Goal: Transaction & Acquisition: Obtain resource

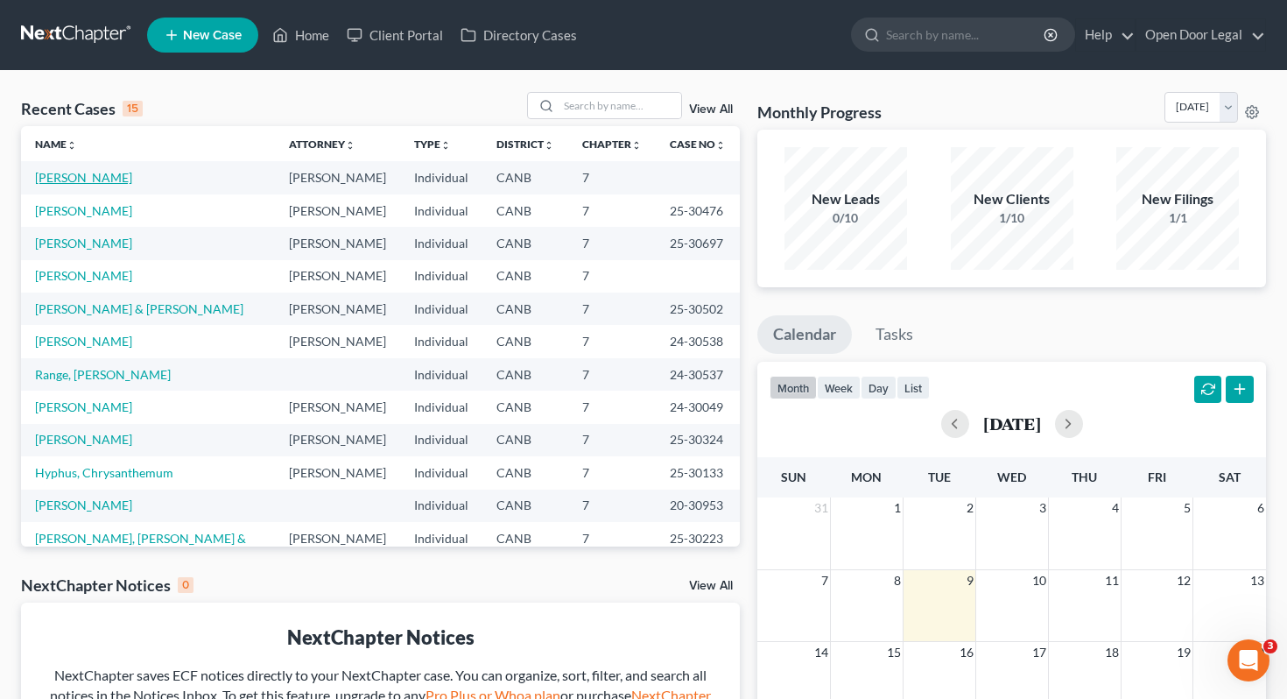
click at [88, 177] on link "[PERSON_NAME]" at bounding box center [83, 177] width 97 height 15
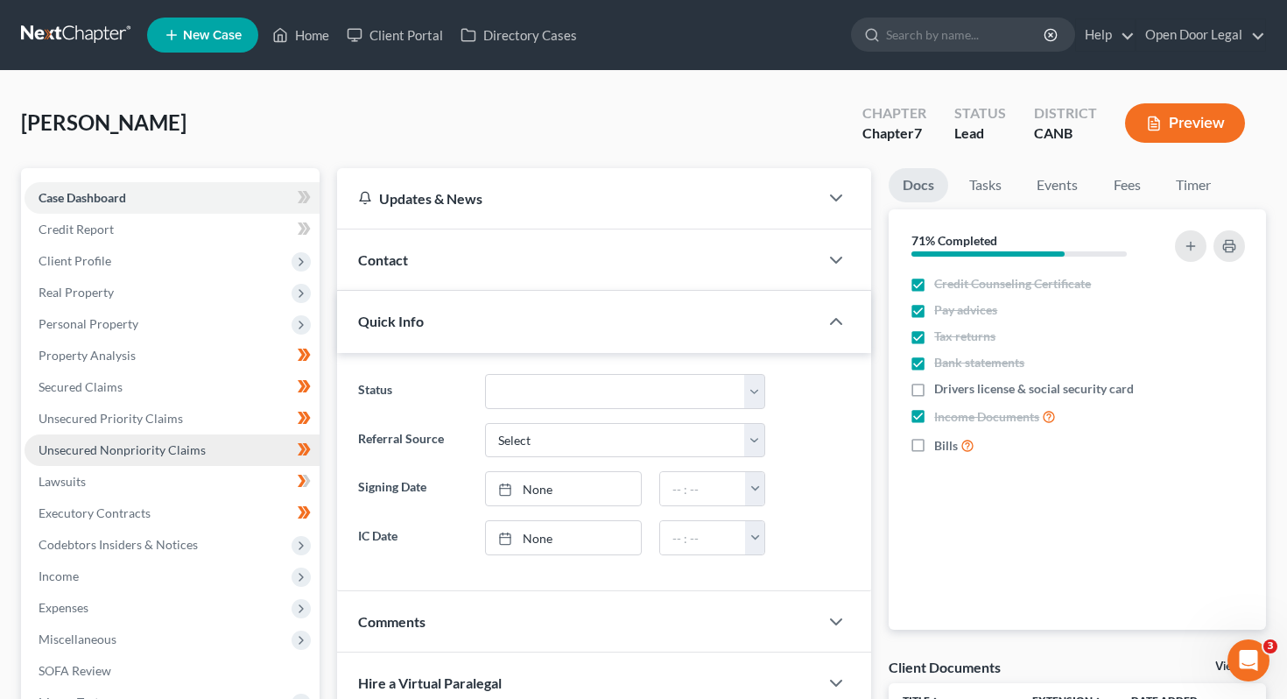
click at [199, 448] on span "Unsecured Nonpriority Claims" at bounding box center [122, 449] width 167 height 15
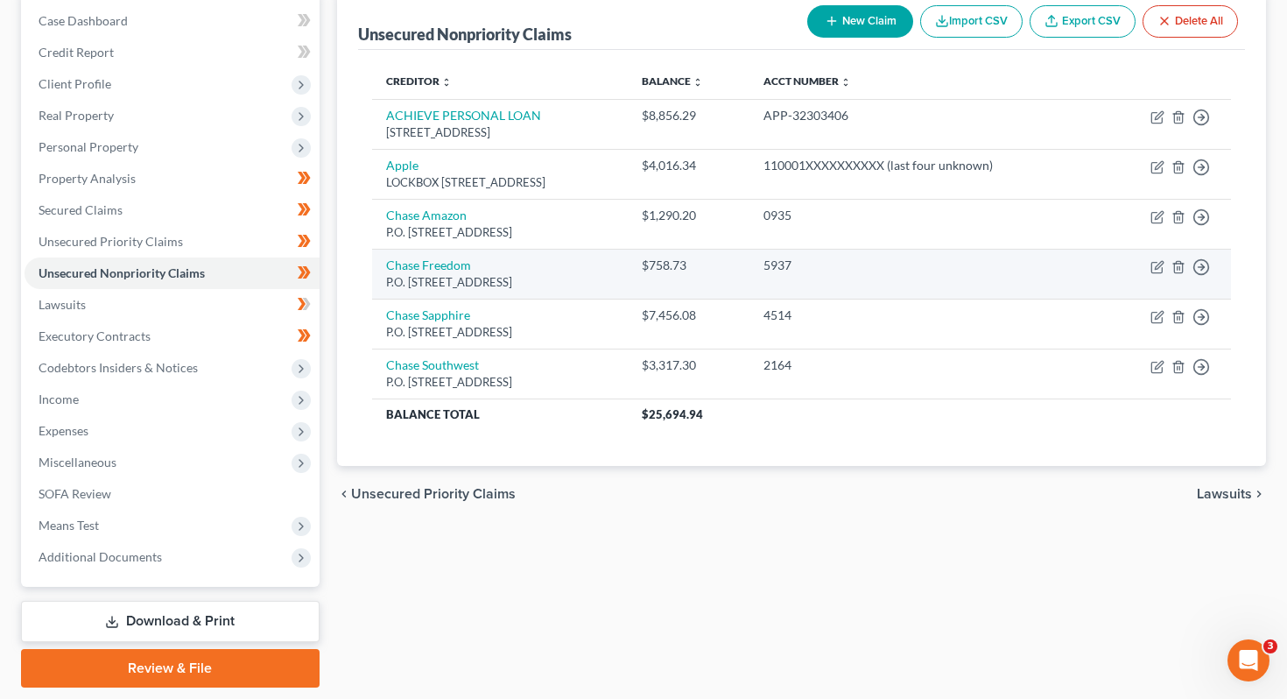
scroll to position [178, 0]
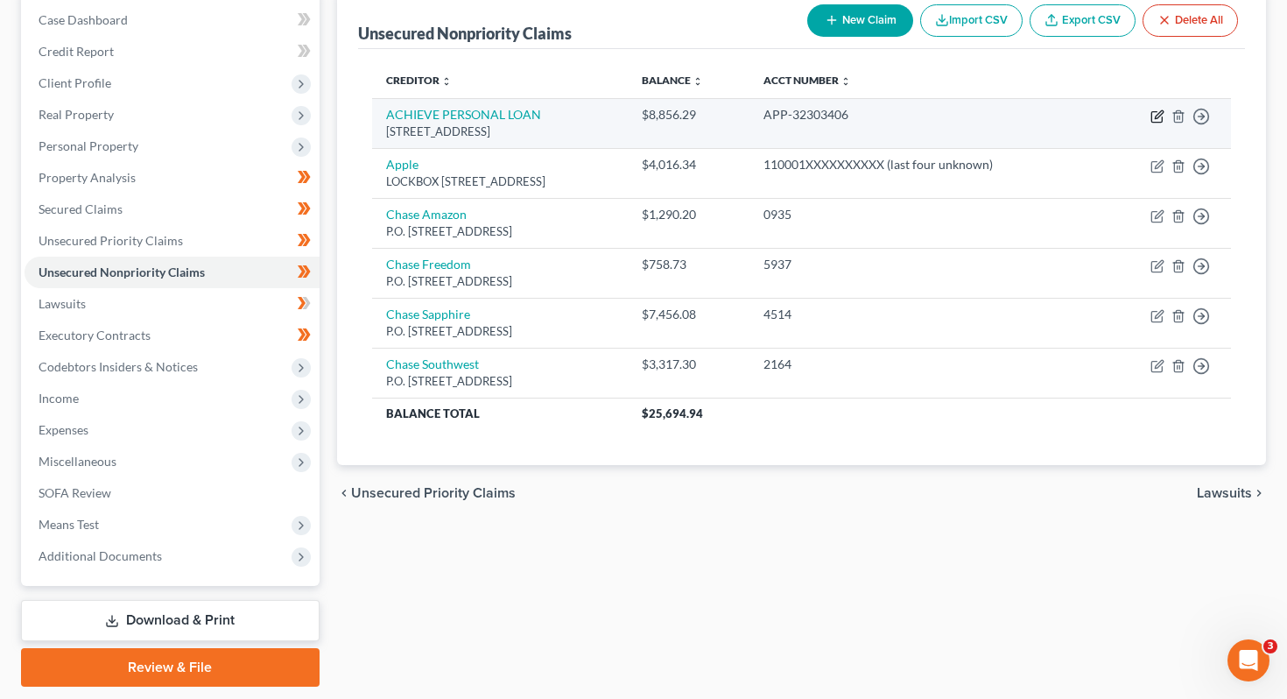
click at [1157, 116] on icon "button" at bounding box center [1159, 114] width 8 height 8
select select "3"
select select "10"
select select "0"
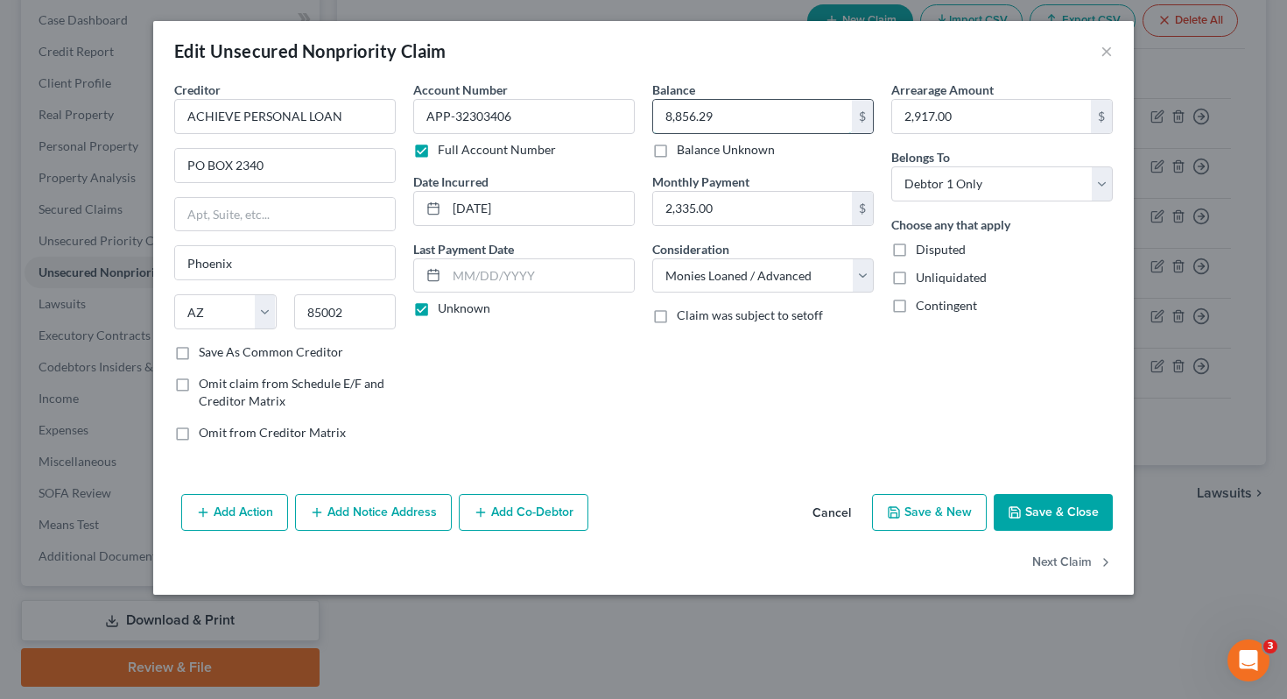
drag, startPoint x: 790, startPoint y: 125, endPoint x: 666, endPoint y: 123, distance: 123.4
click at [666, 123] on input "8,856.29" at bounding box center [752, 116] width 199 height 33
drag, startPoint x: 741, startPoint y: 115, endPoint x: 568, endPoint y: 127, distance: 172.9
click at [568, 128] on div "Creditor * ACHIEVE PERSONAL LOAN PO BOX 2340 [GEOGRAPHIC_DATA] [US_STATE] AK AR…" at bounding box center [643, 268] width 956 height 375
click at [729, 114] on input "8,856.29" at bounding box center [752, 116] width 199 height 33
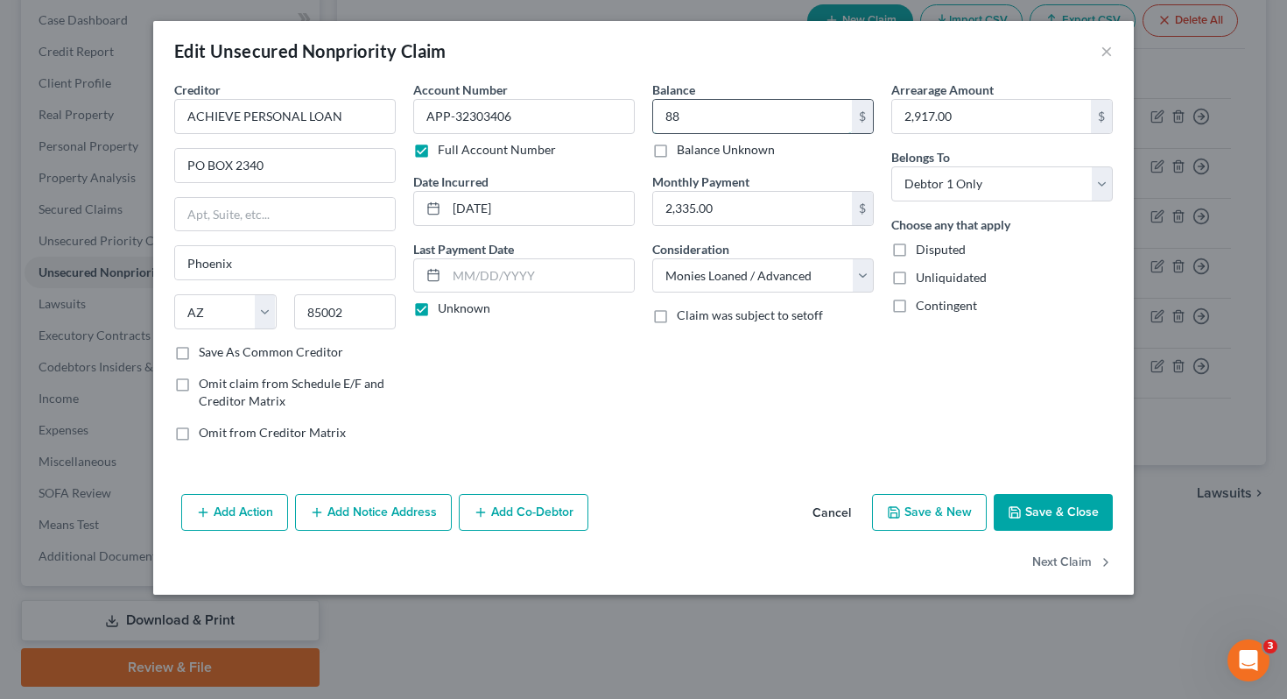
type input "8"
type input "15,500"
click at [839, 383] on div "Balance 15,500.00 $ Balance Unknown Balance Undetermined 15,500 $ Balance Unkno…" at bounding box center [762, 268] width 239 height 375
click at [1004, 527] on button "Save & Close" at bounding box center [1053, 512] width 119 height 37
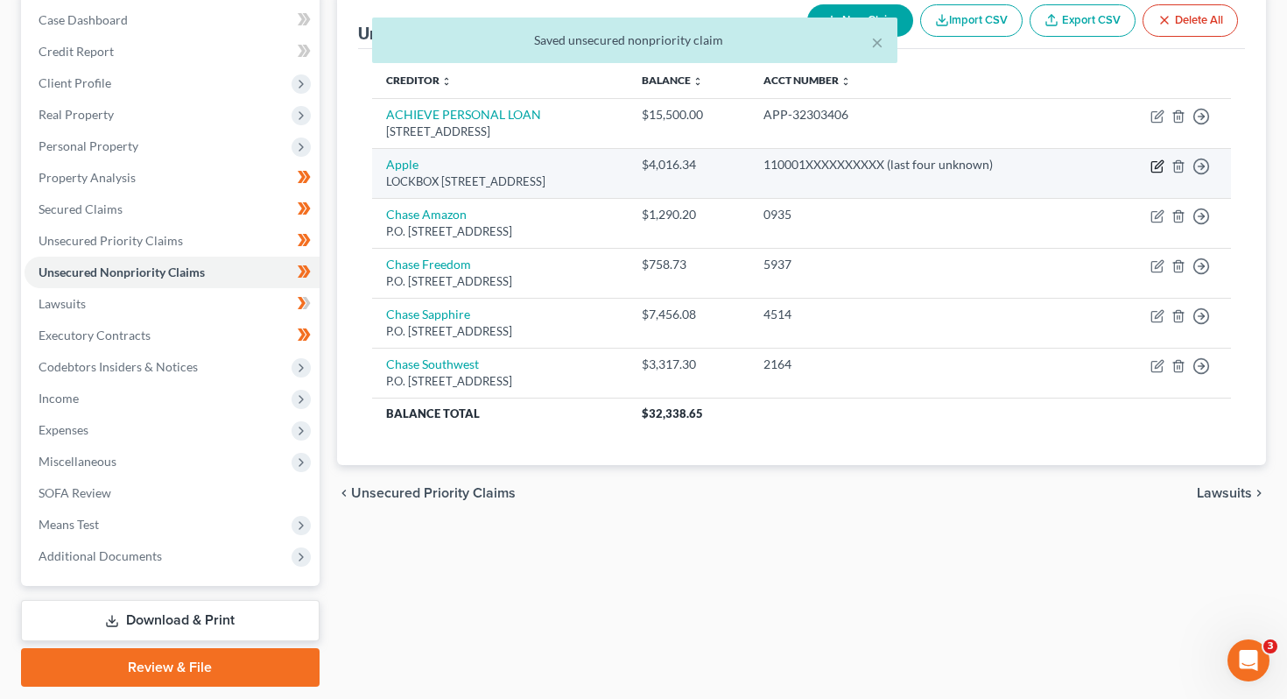
click at [1152, 170] on icon "button" at bounding box center [1157, 166] width 14 height 14
select select "39"
select select "2"
select select "0"
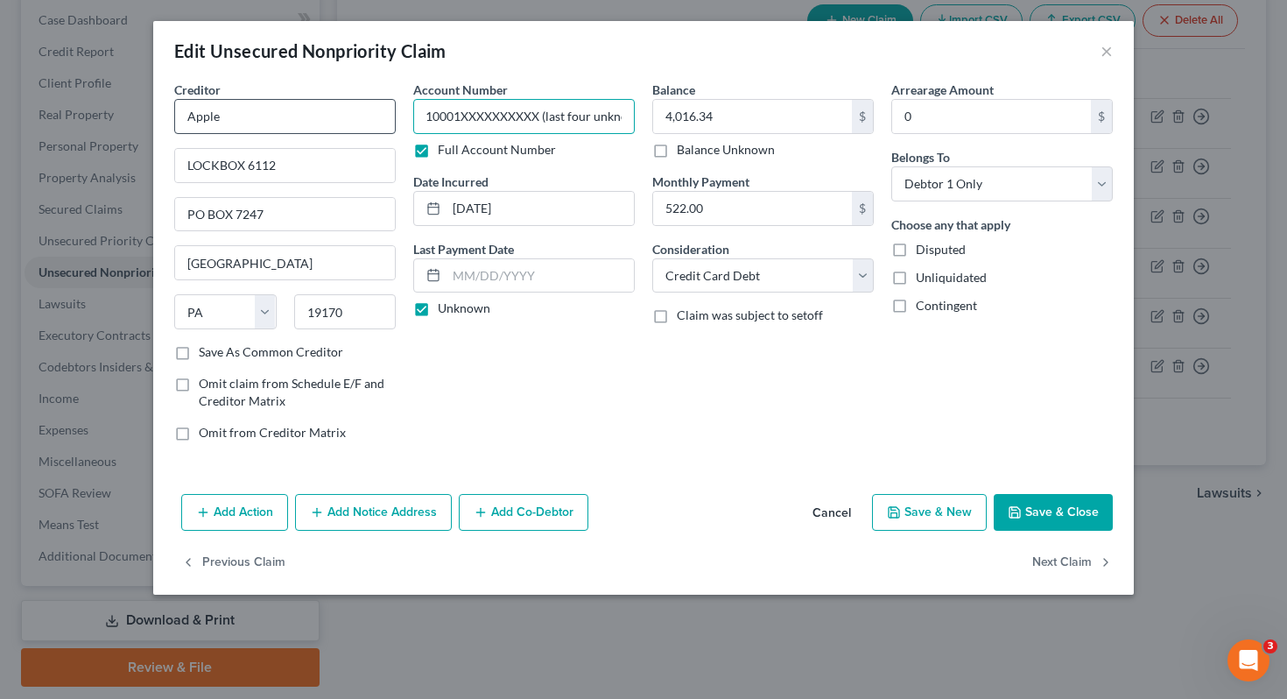
scroll to position [0, 0]
drag, startPoint x: 630, startPoint y: 119, endPoint x: 366, endPoint y: 118, distance: 264.4
click at [366, 118] on div "Creditor * Apple LOCKBOX [GEOGRAPHIC_DATA] 7247 [GEOGRAPHIC_DATA][US_STATE] AZ …" at bounding box center [643, 268] width 956 height 375
type input "o"
type input "7363"
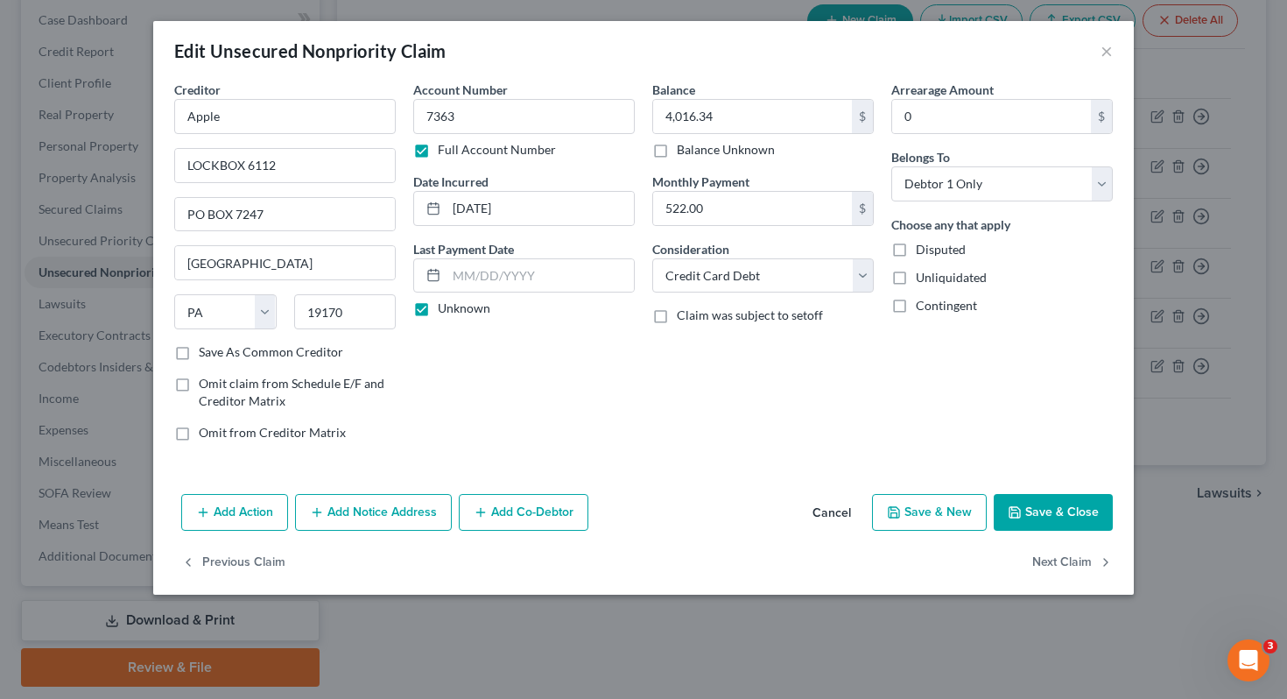
click at [1000, 520] on button "Save & Close" at bounding box center [1053, 512] width 119 height 37
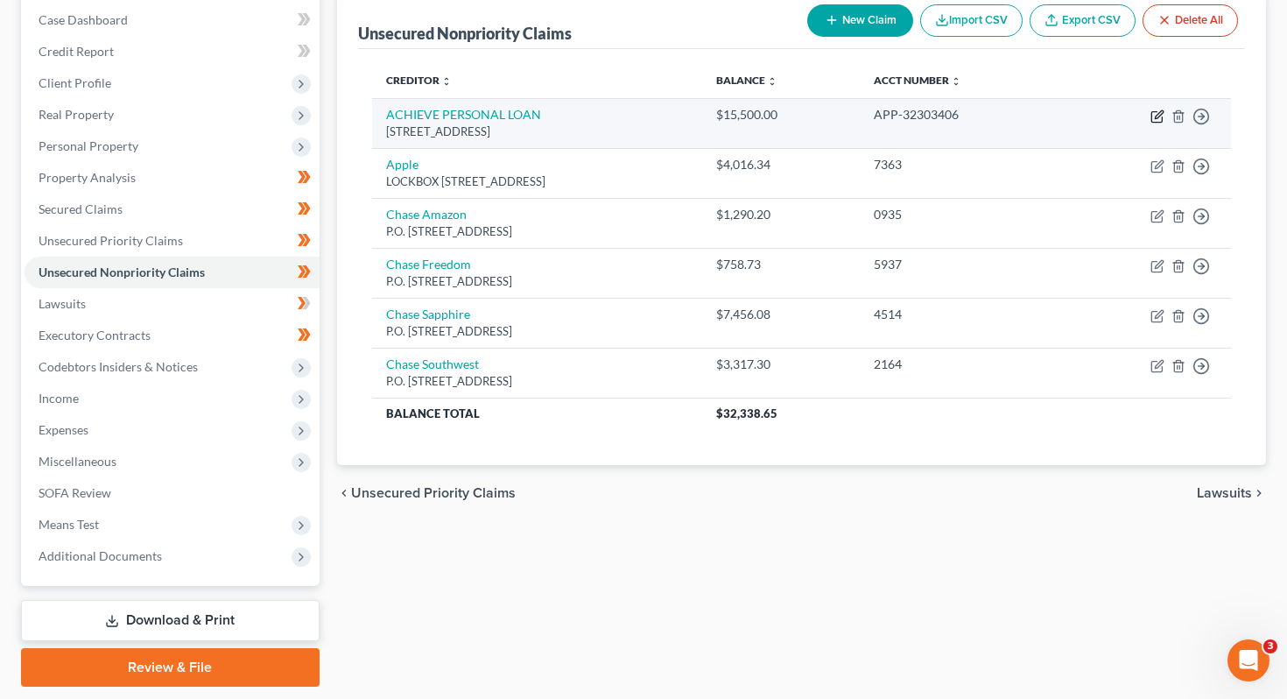
click at [1157, 118] on icon "button" at bounding box center [1157, 116] width 14 height 14
select select "3"
select select "10"
select select "0"
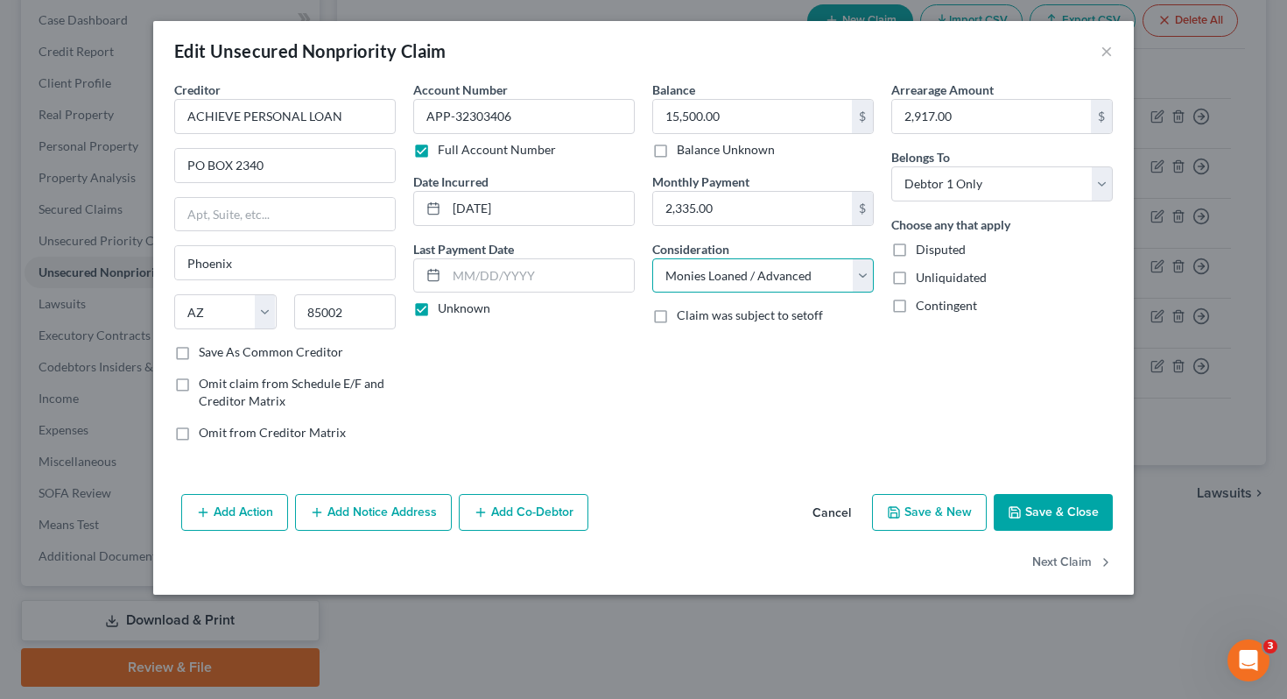
click at [866, 278] on select "Select Cable / Satellite Services Collection Agency Credit Card Debt Debt Couns…" at bounding box center [762, 275] width 221 height 35
click at [1040, 509] on button "Save & Close" at bounding box center [1053, 512] width 119 height 37
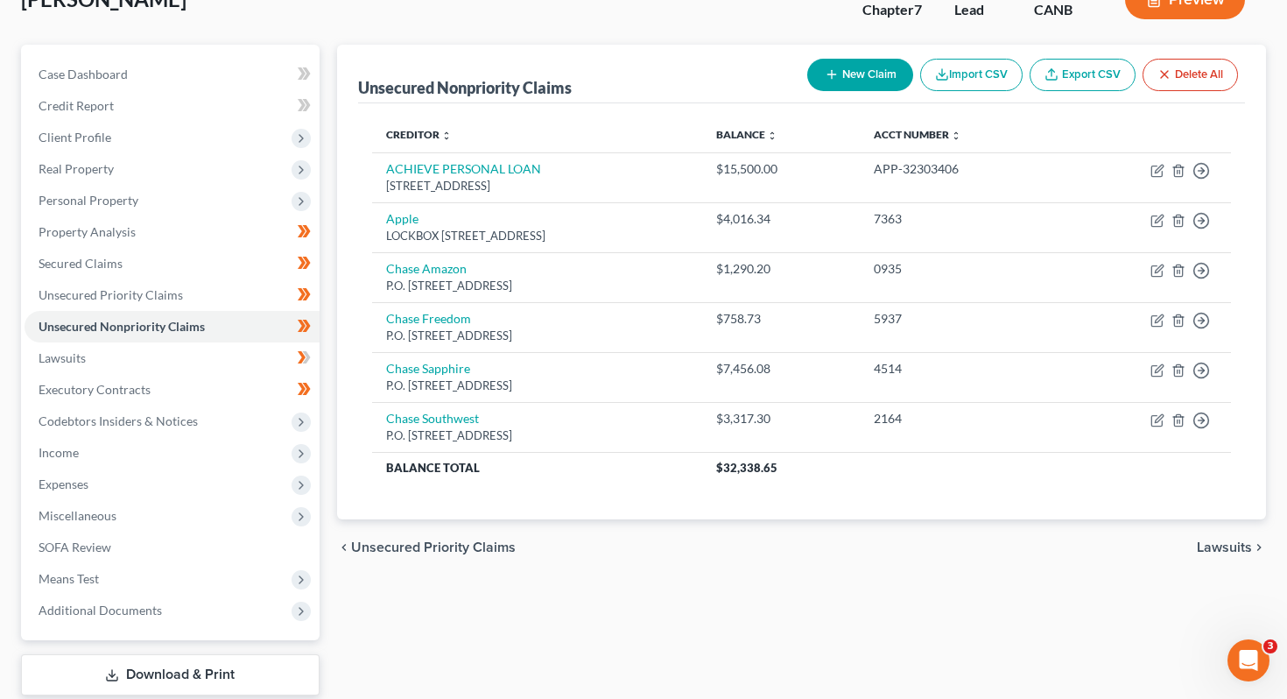
scroll to position [230, 0]
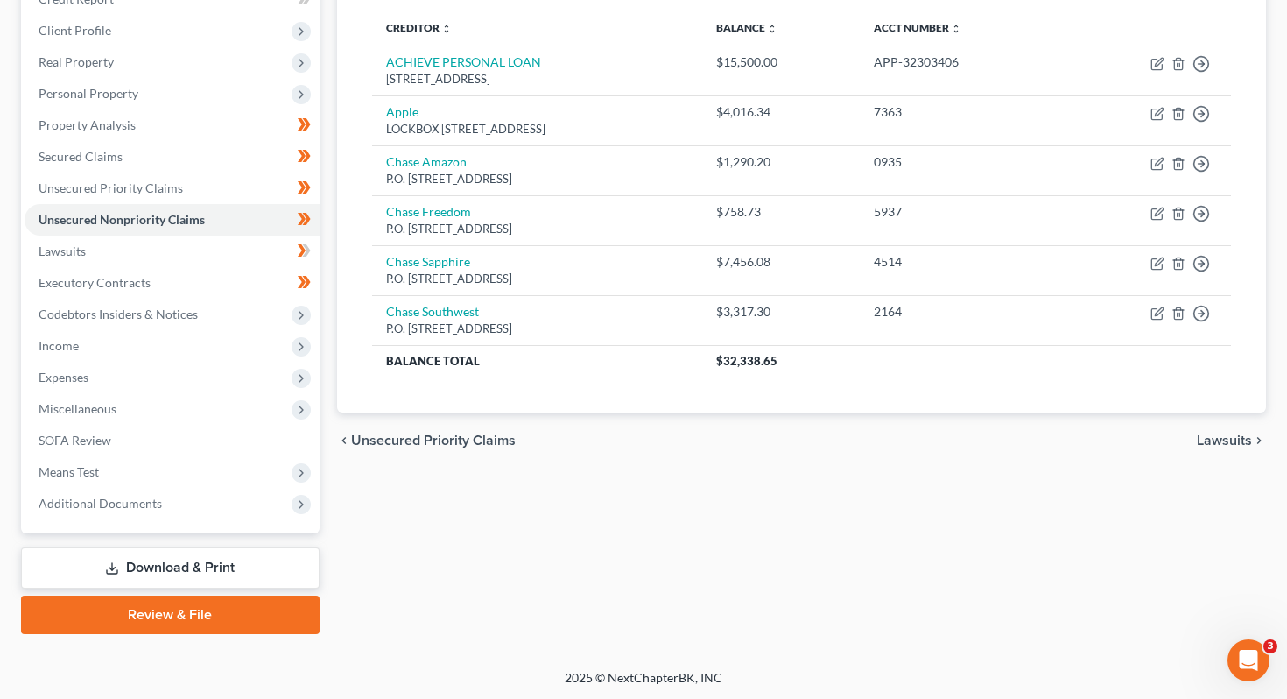
click at [725, 545] on div "Unsecured Nonpriority Claims New Claim Import CSV Export CSV Delete All Credito…" at bounding box center [801, 286] width 947 height 696
click at [171, 558] on link "Download & Print" at bounding box center [170, 567] width 298 height 41
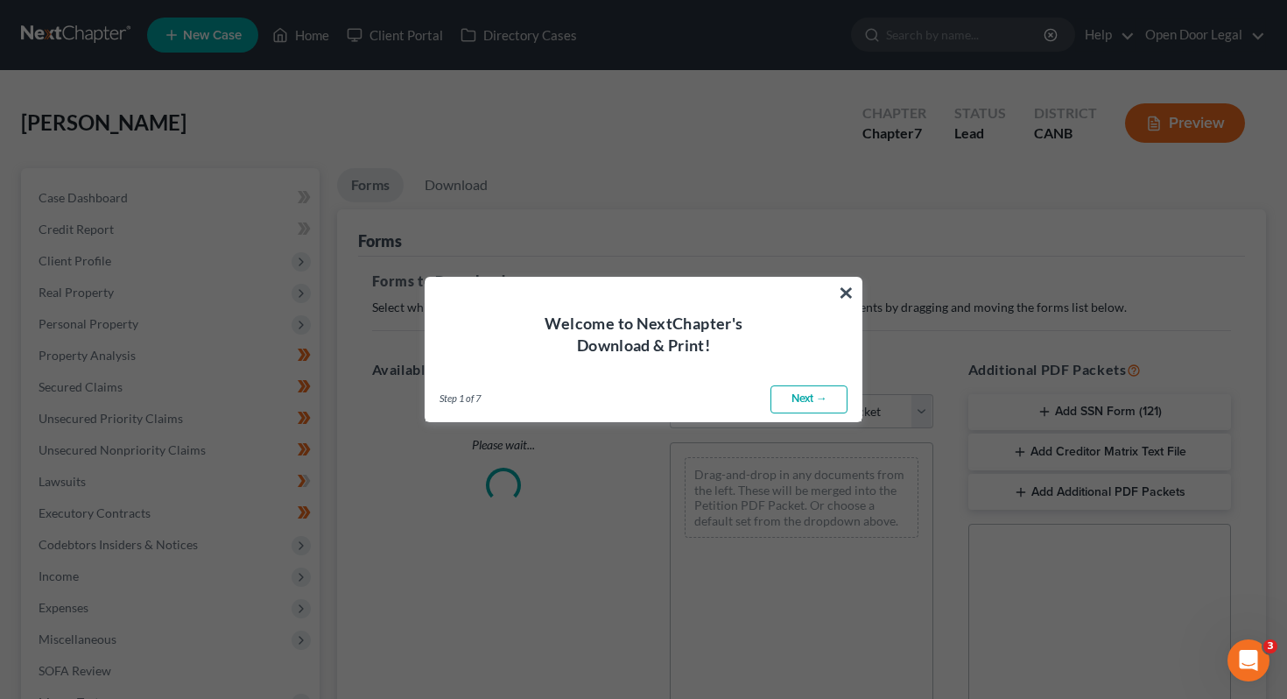
click at [811, 405] on link "Next →" at bounding box center [808, 399] width 77 height 28
select select "0"
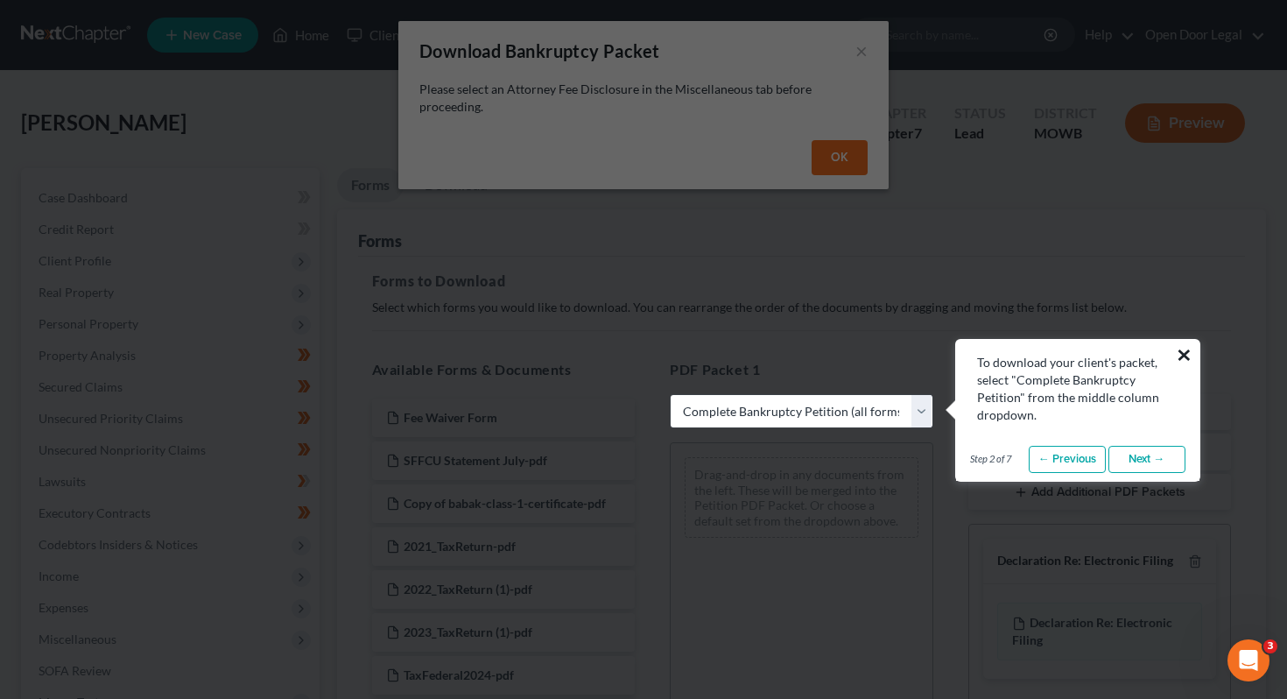
click at [1184, 357] on button "×" at bounding box center [1184, 355] width 17 height 28
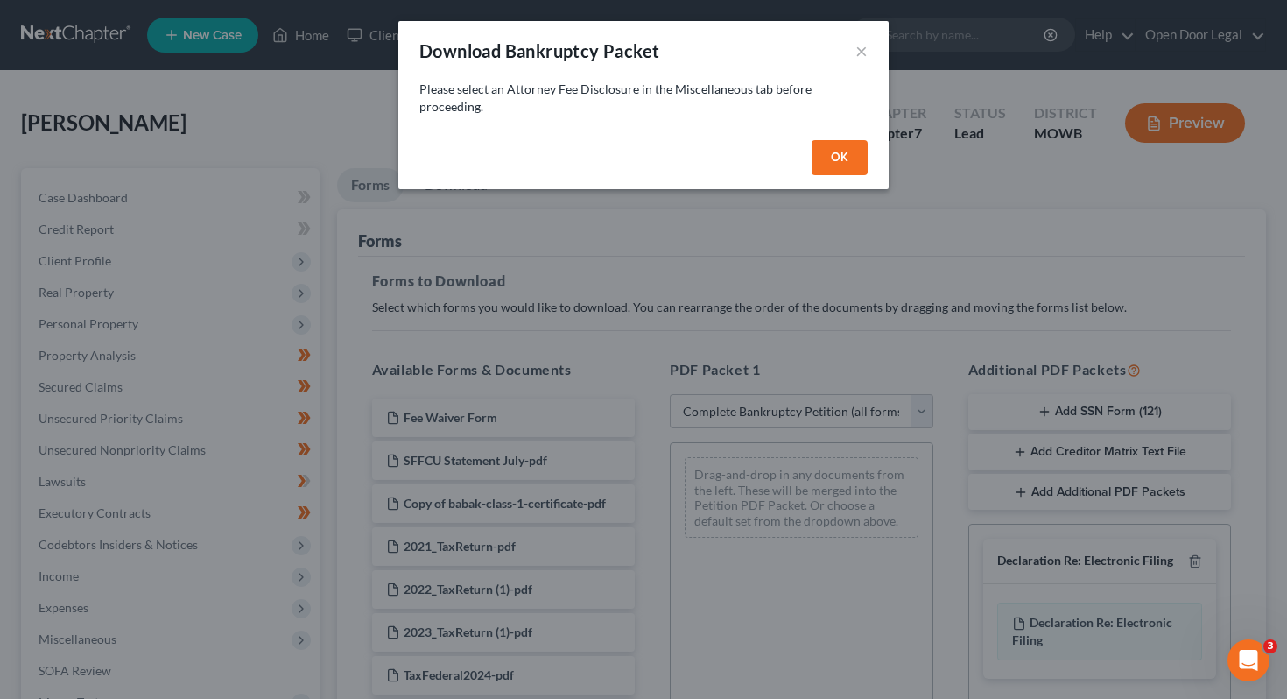
click at [840, 147] on button "OK" at bounding box center [839, 157] width 56 height 35
select select
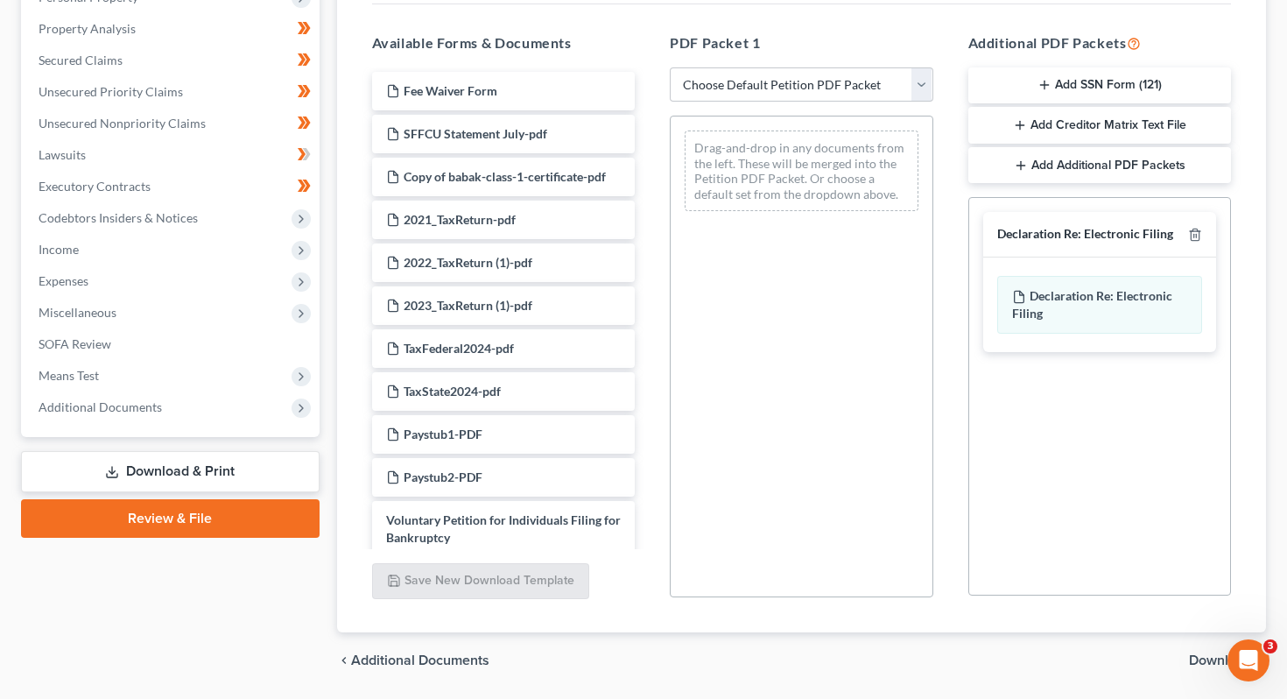
scroll to position [331, 0]
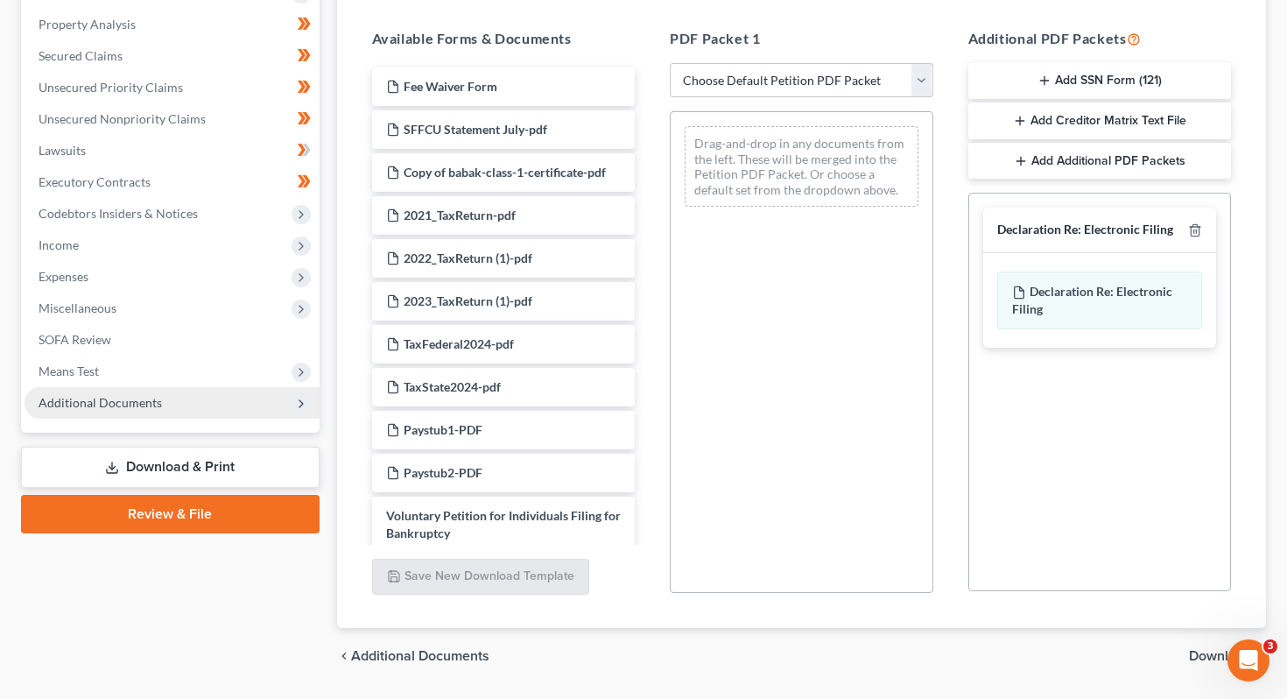
click at [137, 401] on span "Additional Documents" at bounding box center [100, 402] width 123 height 15
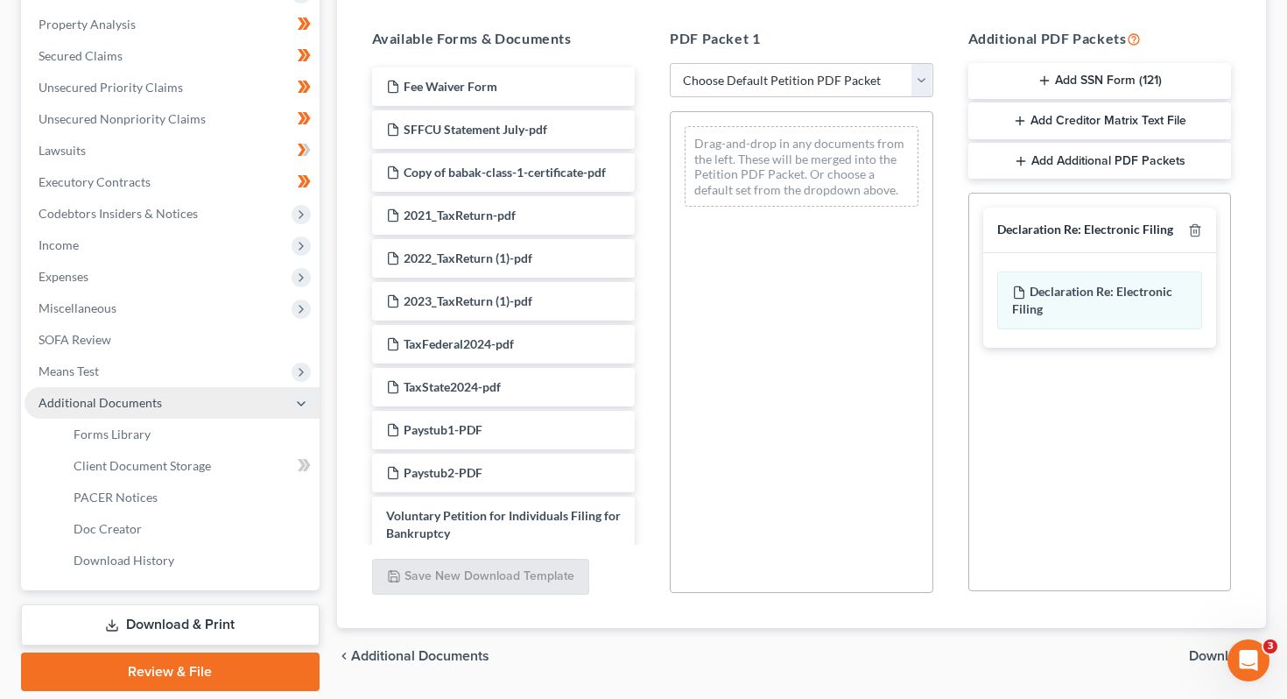
click at [137, 401] on span "Additional Documents" at bounding box center [100, 402] width 123 height 15
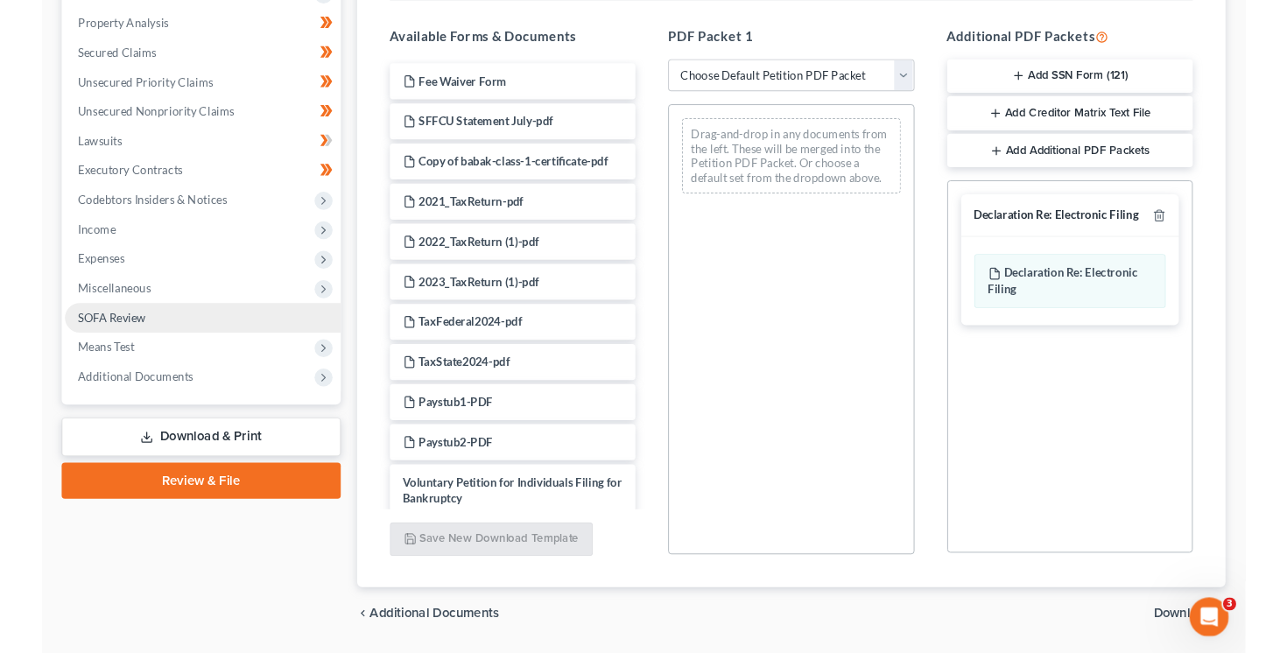
scroll to position [0, 0]
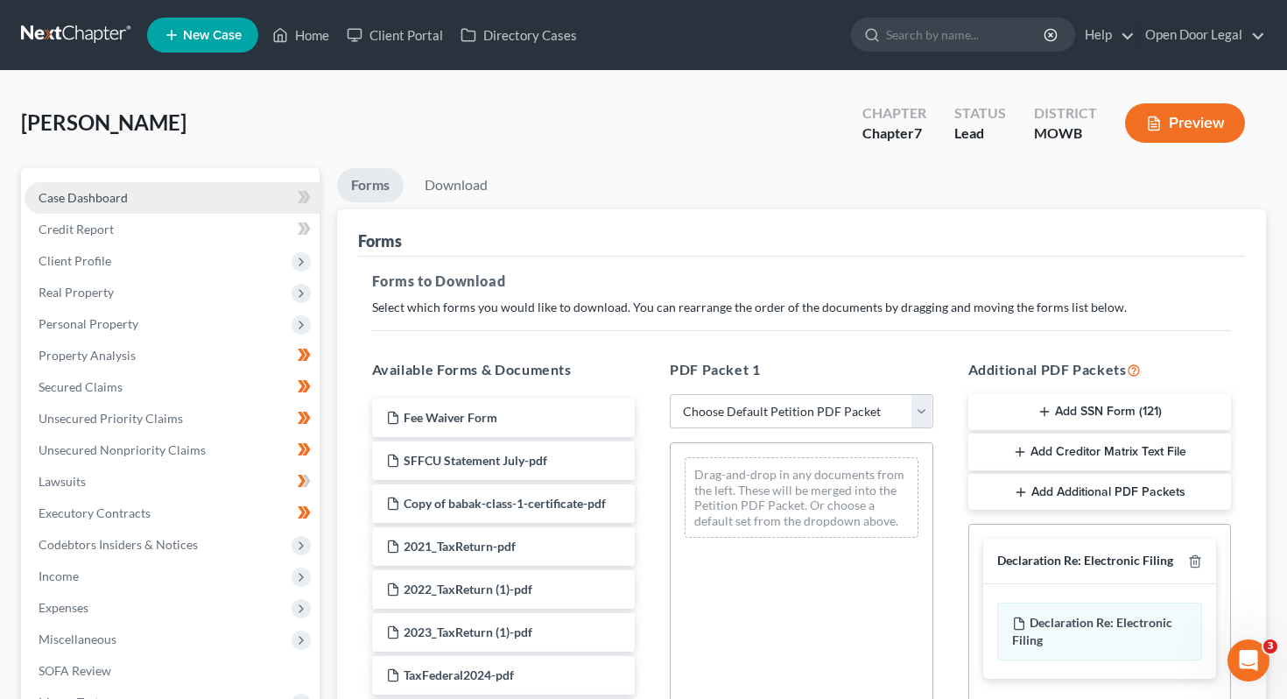
click at [94, 201] on span "Case Dashboard" at bounding box center [83, 197] width 89 height 15
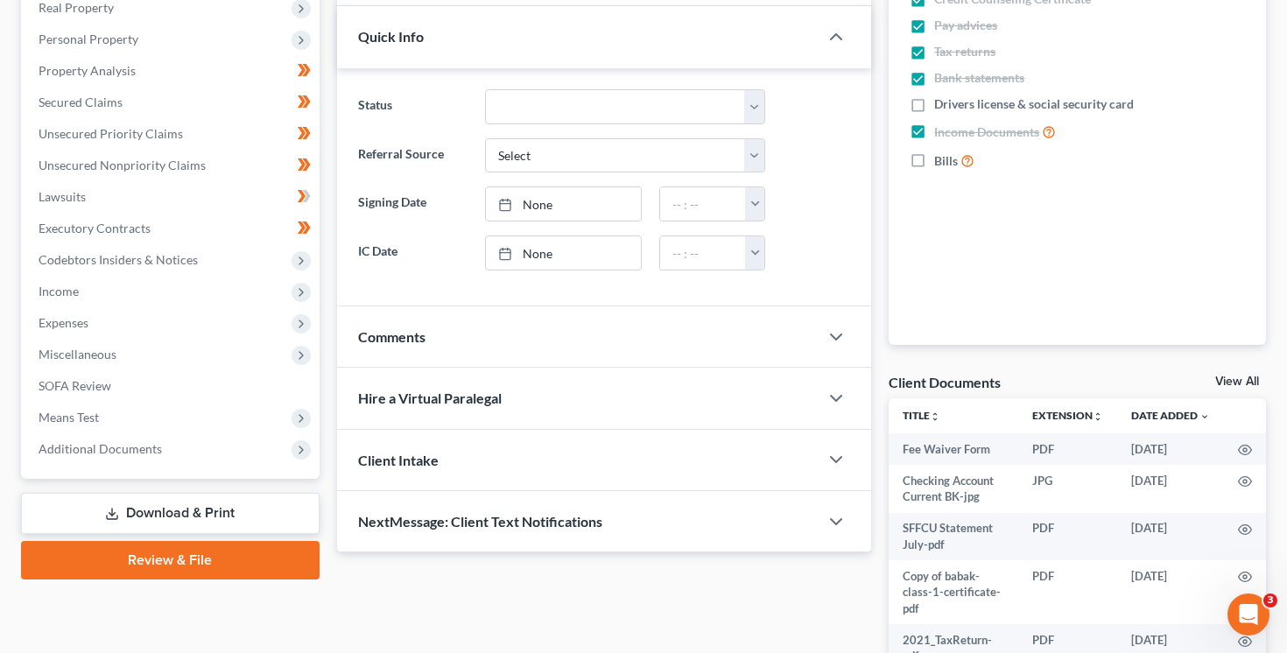
scroll to position [474, 0]
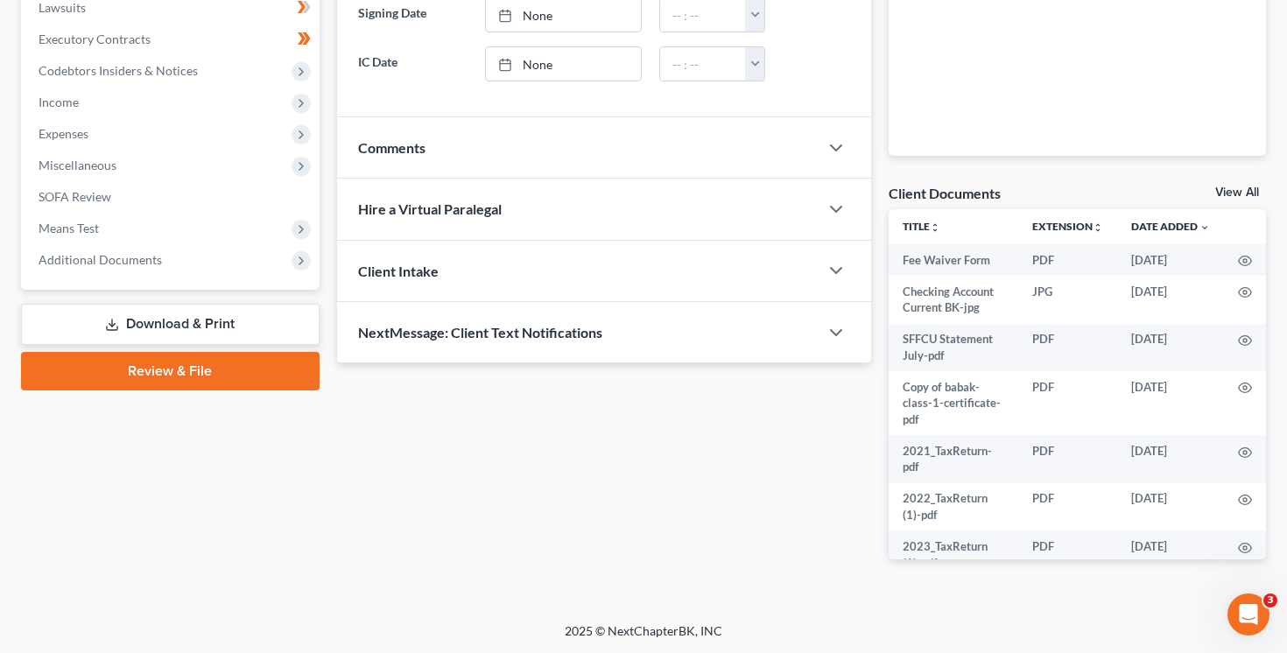
click at [256, 334] on link "Download & Print" at bounding box center [170, 324] width 298 height 41
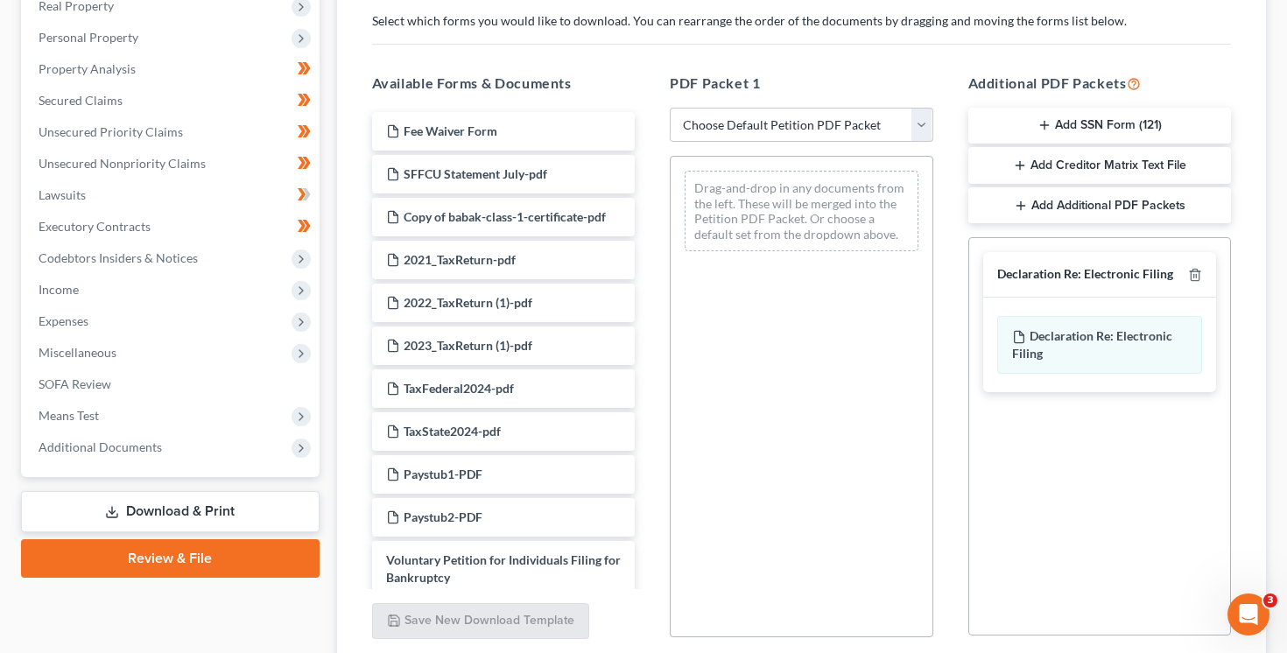
scroll to position [288, 0]
click at [839, 119] on select "Choose Default Petition PDF Packet Complete Bankruptcy Petition (all forms and …" at bounding box center [801, 123] width 263 height 35
click at [924, 131] on select "Choose Default Petition PDF Packet Complete Bankruptcy Petition (all forms and …" at bounding box center [801, 123] width 263 height 35
select select "0"
click at [670, 106] on select "Choose Default Petition PDF Packet Complete Bankruptcy Petition (all forms and …" at bounding box center [801, 123] width 263 height 35
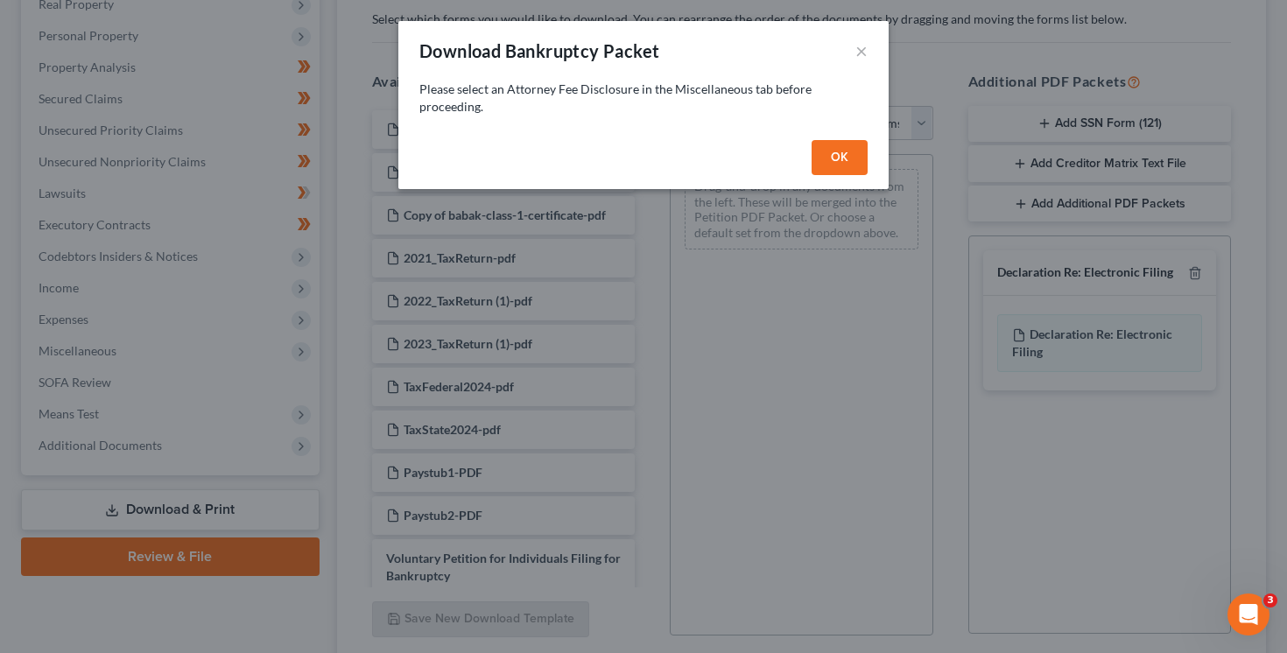
click at [851, 158] on button "OK" at bounding box center [839, 157] width 56 height 35
select select
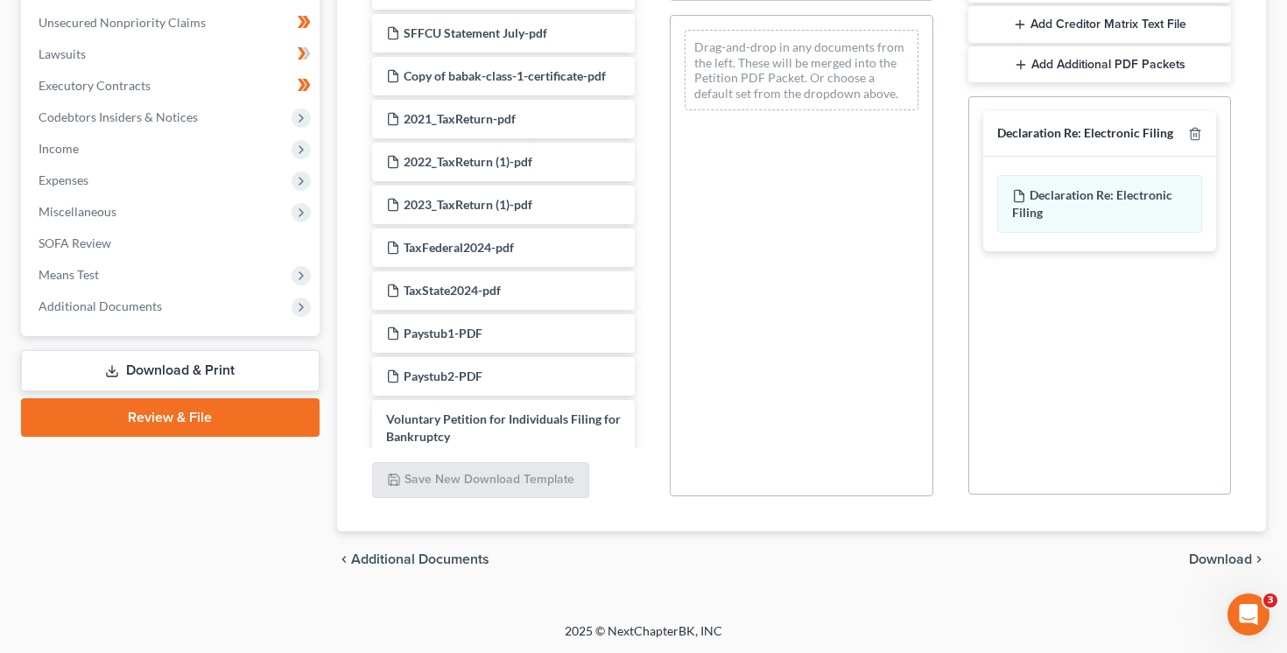
scroll to position [426, 0]
click at [305, 216] on icon at bounding box center [301, 214] width 14 height 14
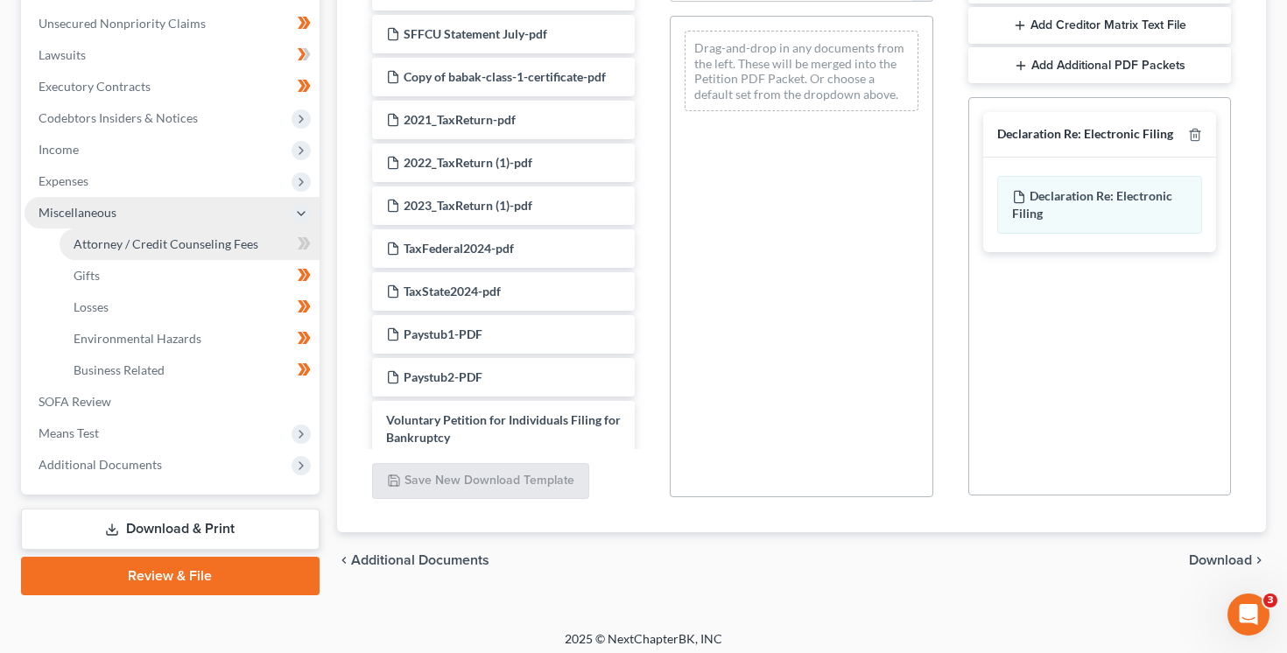
click at [265, 243] on link "Attorney / Credit Counseling Fees" at bounding box center [190, 244] width 260 height 32
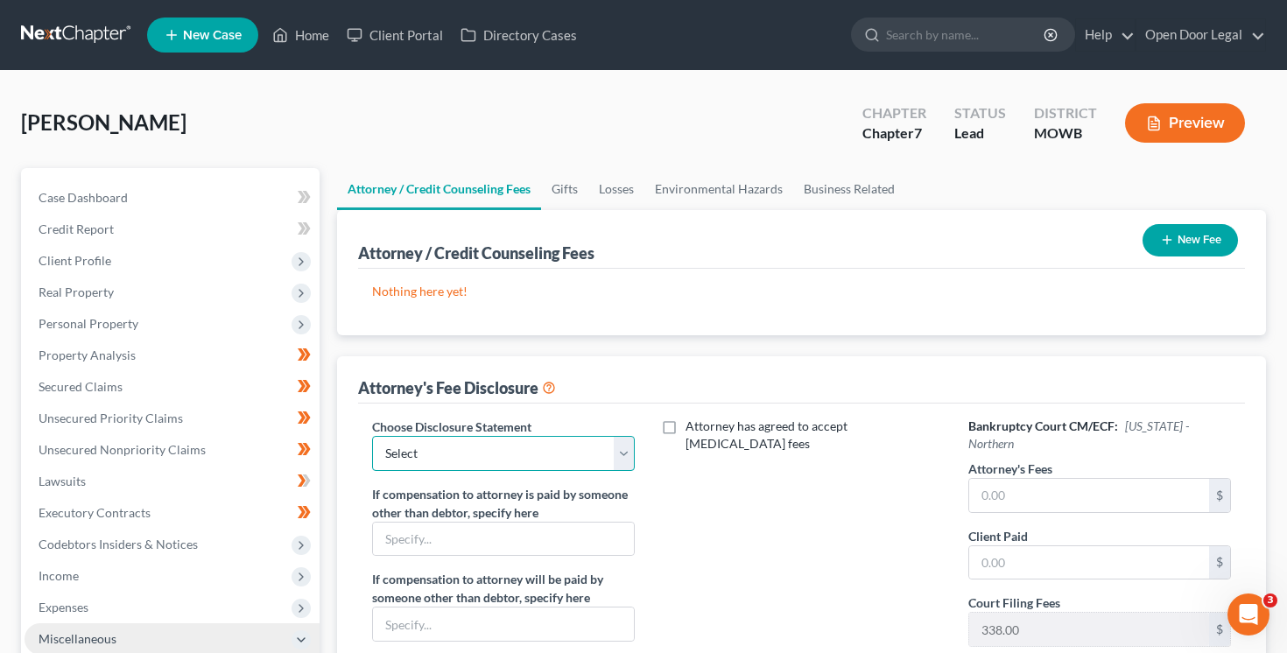
click at [614, 458] on select "Select Disclosure" at bounding box center [503, 453] width 263 height 35
select select "0"
click at [372, 436] on select "Select Disclosure" at bounding box center [503, 453] width 263 height 35
click at [667, 478] on div "Attorney has agreed to accept [MEDICAL_DATA] fees" at bounding box center [801, 580] width 298 height 325
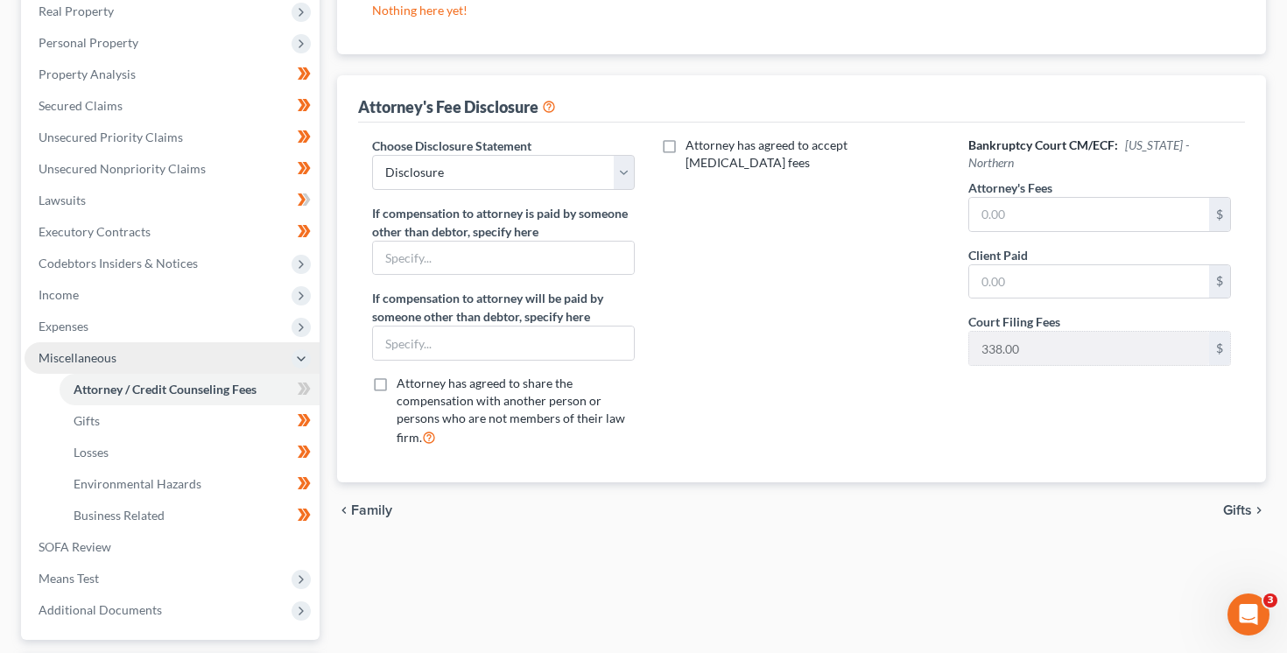
scroll to position [433, 0]
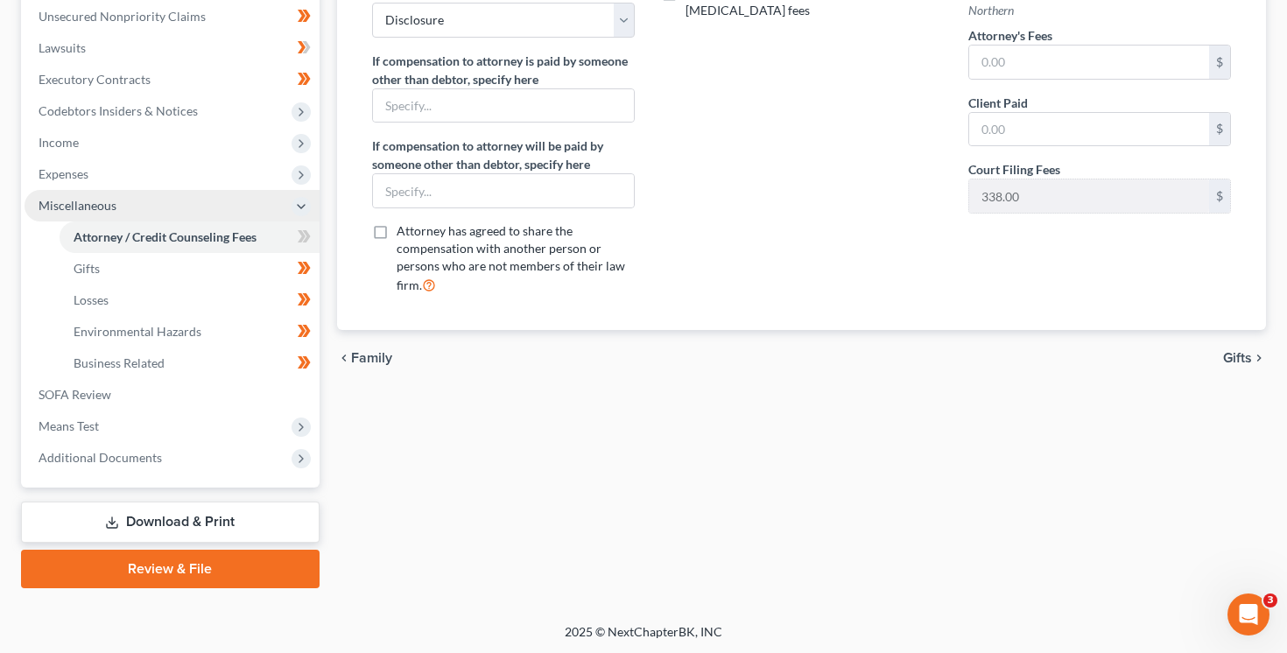
click at [112, 519] on icon at bounding box center [112, 523] width 14 height 14
click at [112, 519] on link "Download & Print" at bounding box center [170, 522] width 298 height 41
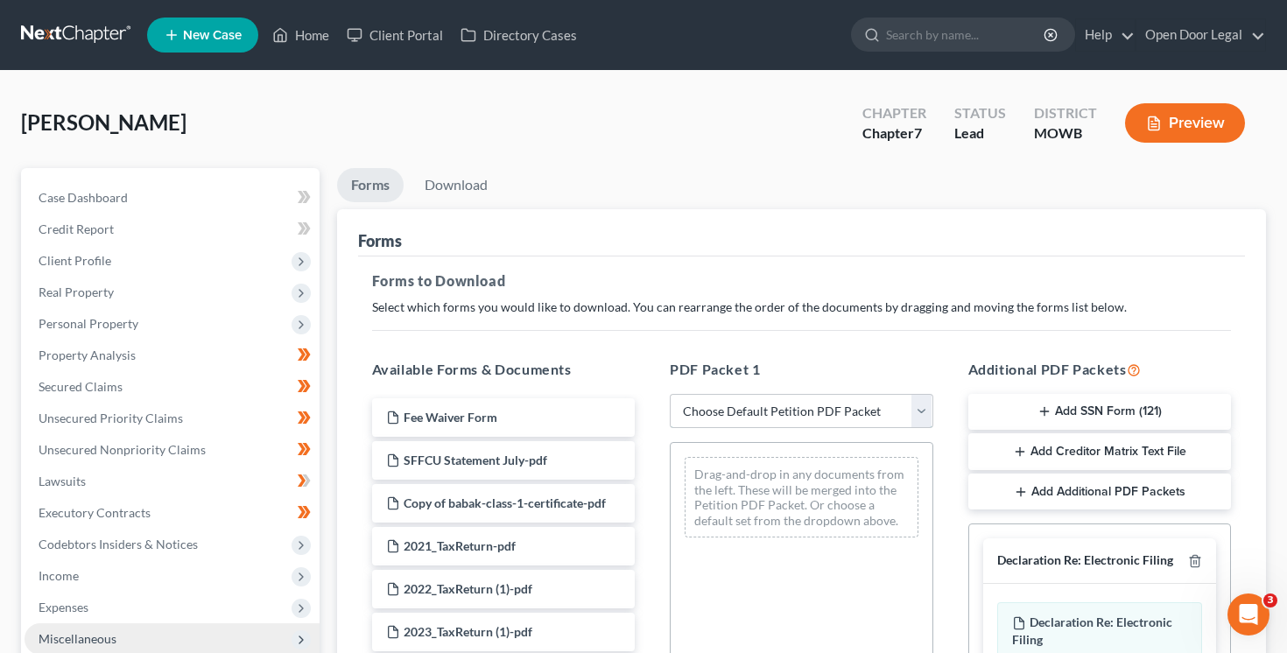
click at [735, 409] on select "Choose Default Petition PDF Packet Complete Bankruptcy Petition (all forms and …" at bounding box center [801, 411] width 263 height 35
select select "0"
click at [670, 394] on select "Choose Default Petition PDF Packet Complete Bankruptcy Petition (all forms and …" at bounding box center [801, 411] width 263 height 35
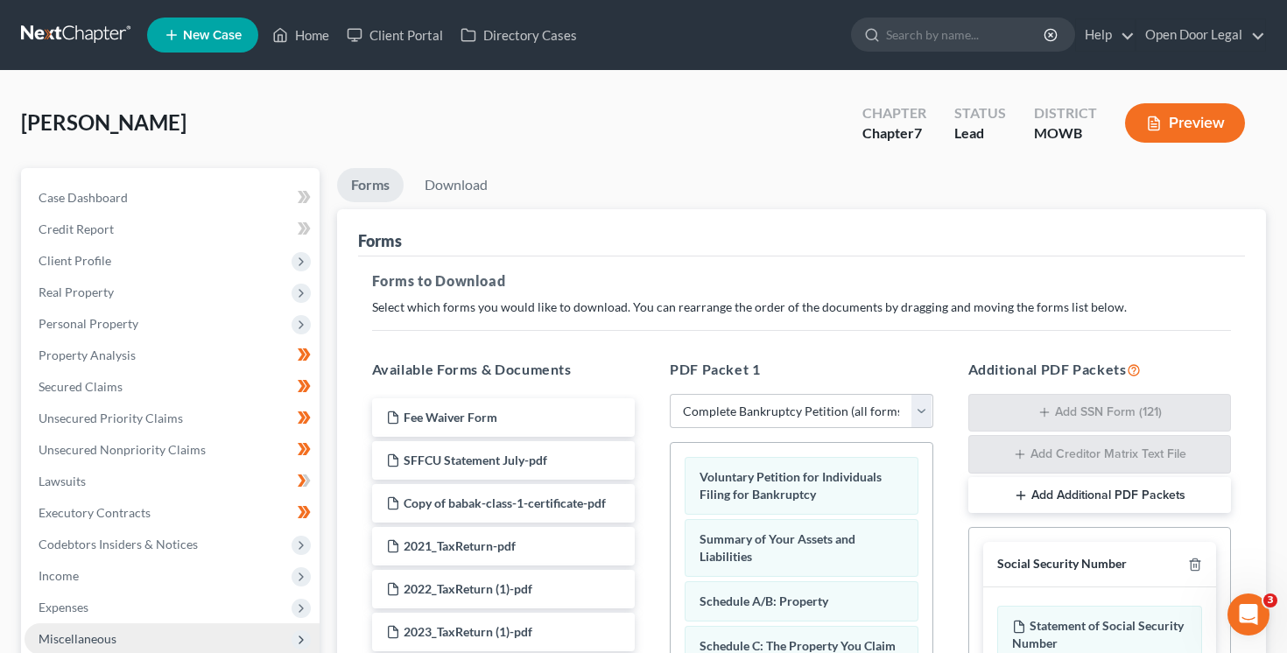
click at [780, 277] on h5 "Forms to Download" at bounding box center [802, 280] width 860 height 21
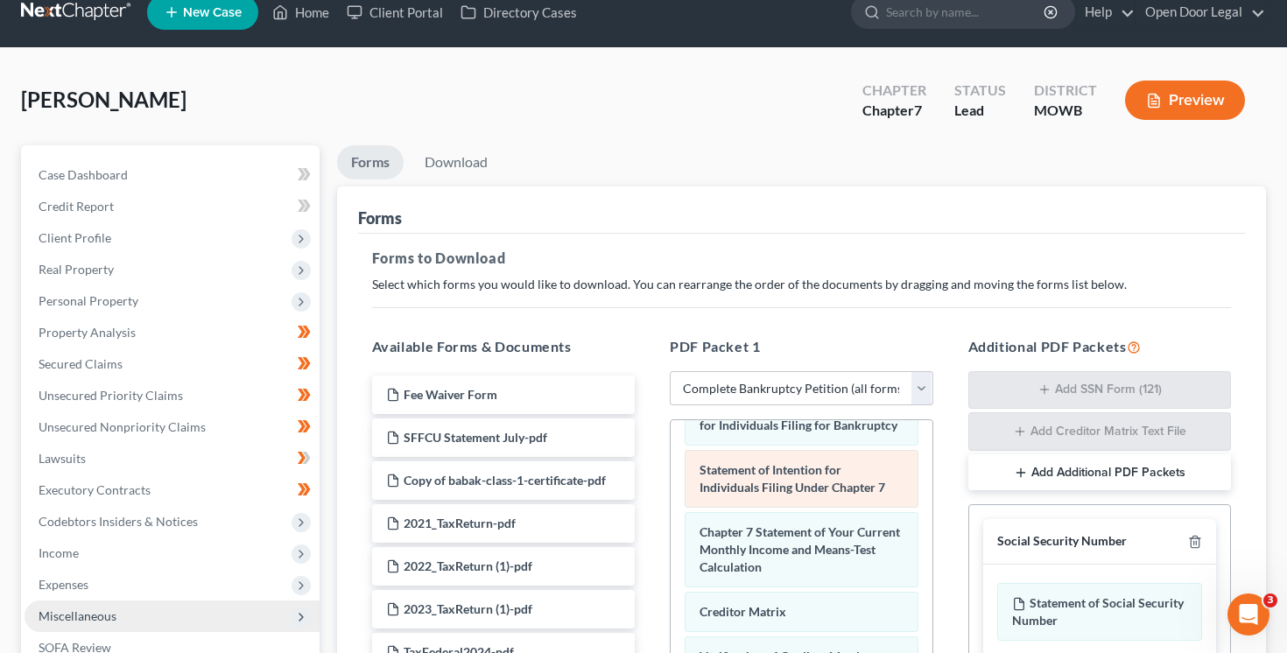
scroll to position [22, 0]
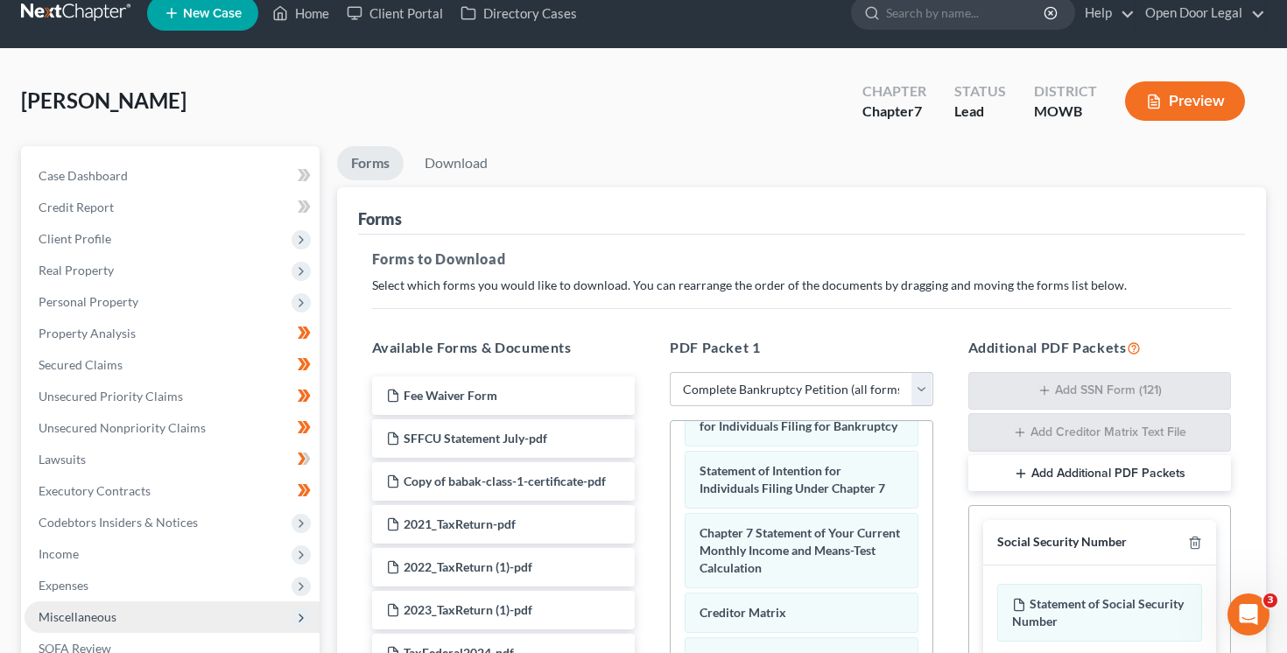
click at [457, 266] on h5 "Forms to Download" at bounding box center [802, 259] width 860 height 21
click at [453, 256] on h5 "Forms to Download" at bounding box center [802, 259] width 860 height 21
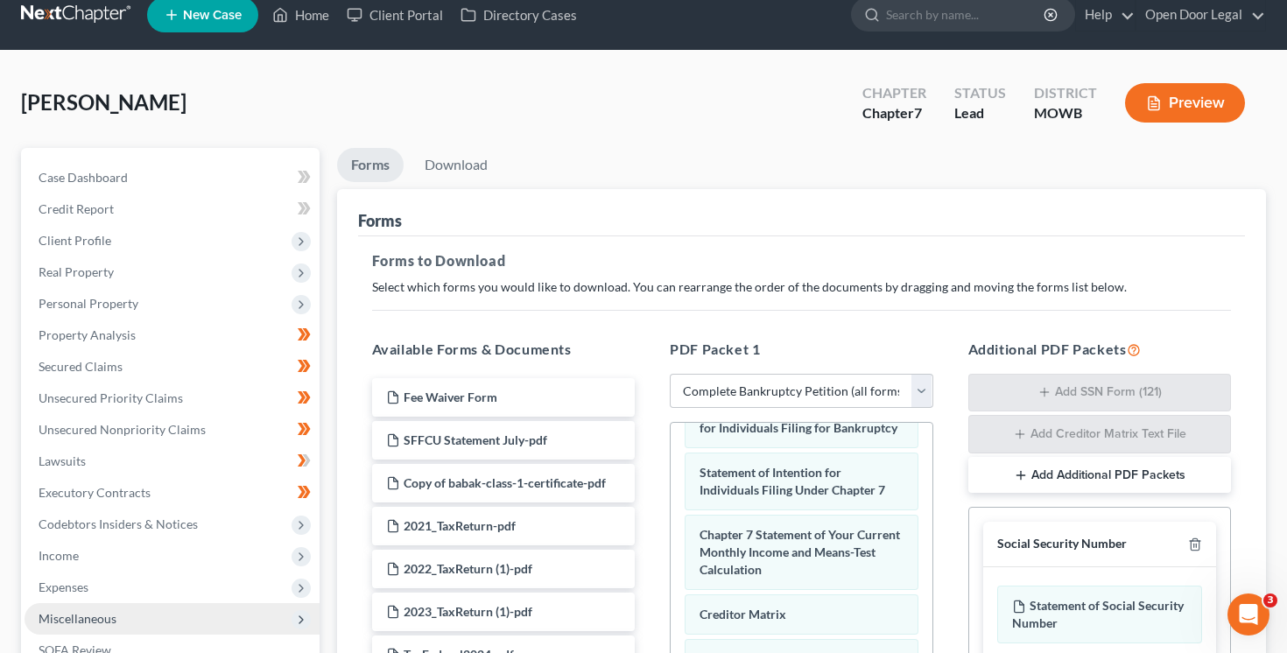
scroll to position [0, 0]
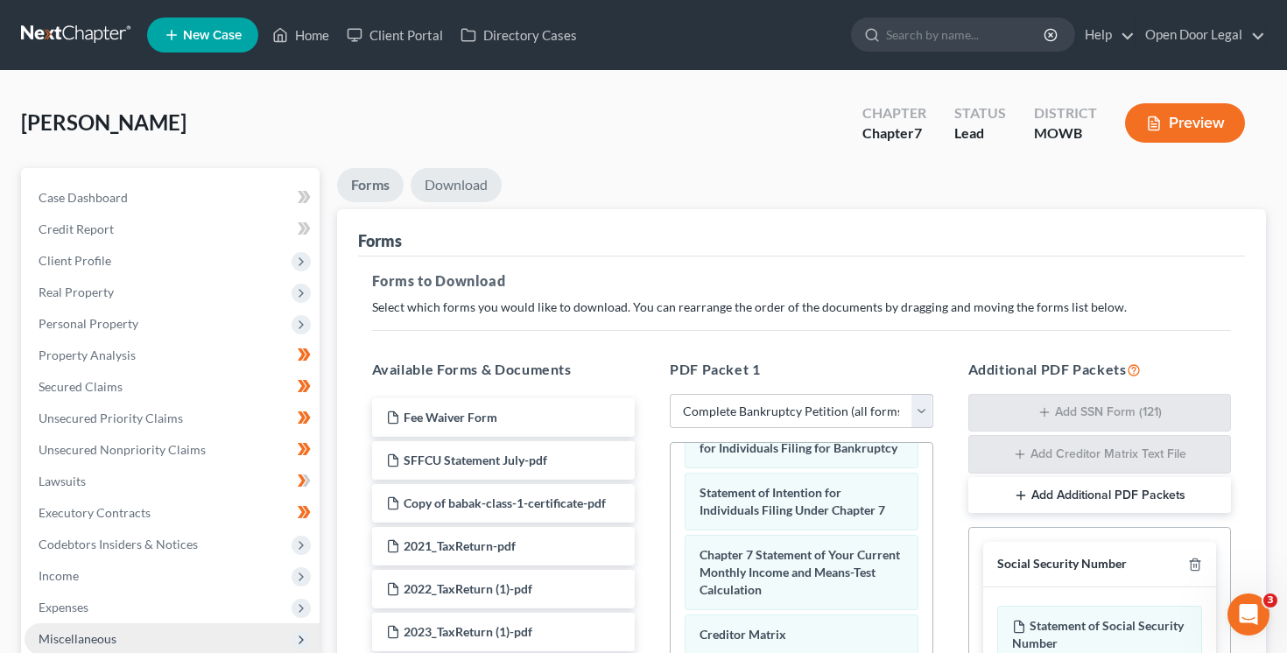
click at [462, 190] on link "Download" at bounding box center [456, 185] width 91 height 34
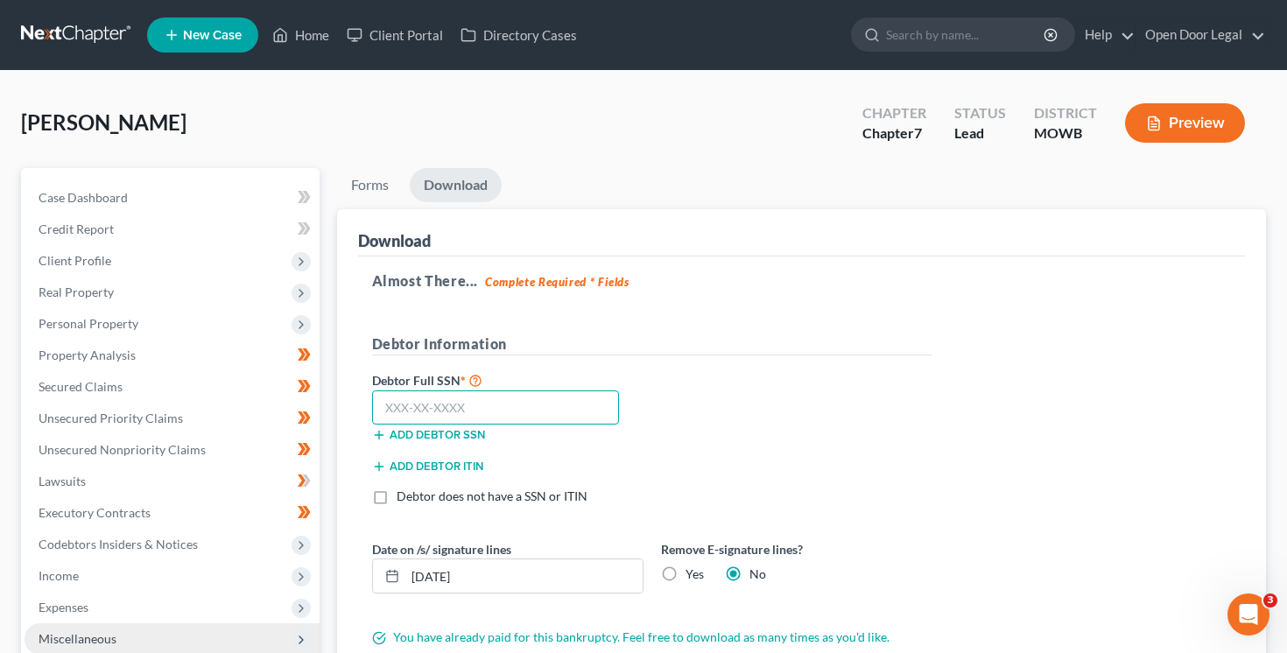
click at [453, 397] on input "text" at bounding box center [496, 407] width 248 height 35
type input "0"
type input "605-70-7844"
click at [1001, 446] on div "Almost There... Complete Required * Fields Debtor Information Debtor Full SSN *…" at bounding box center [802, 461] width 888 height 411
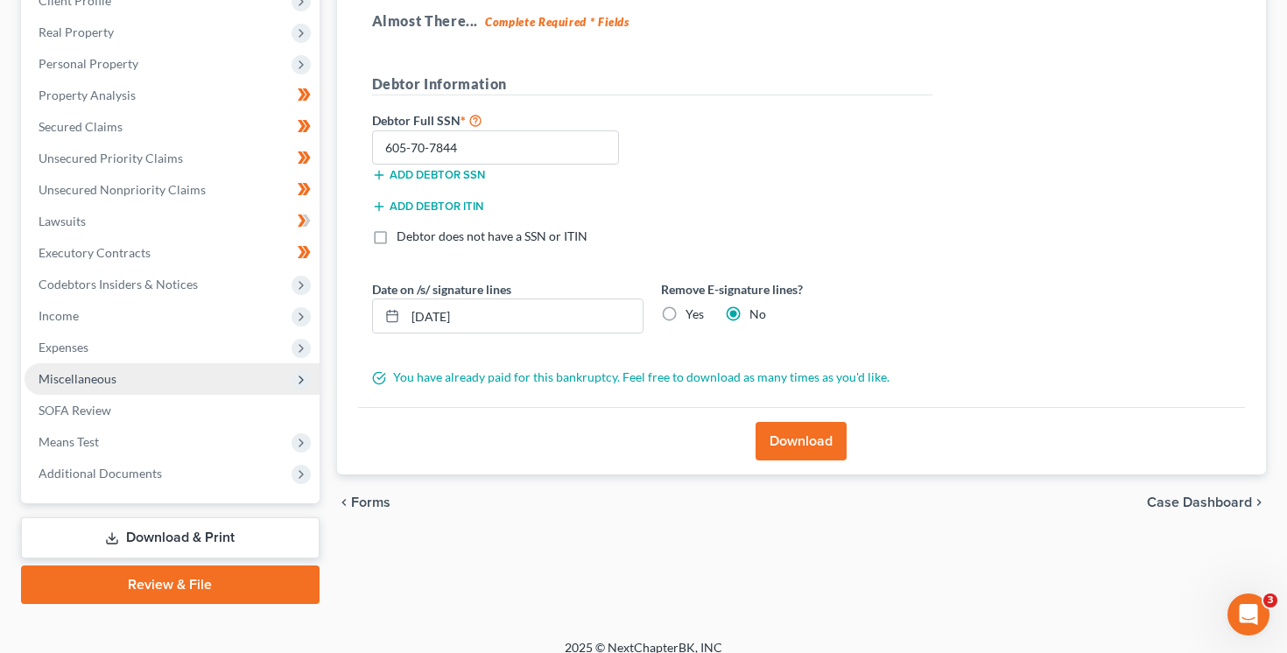
scroll to position [263, 0]
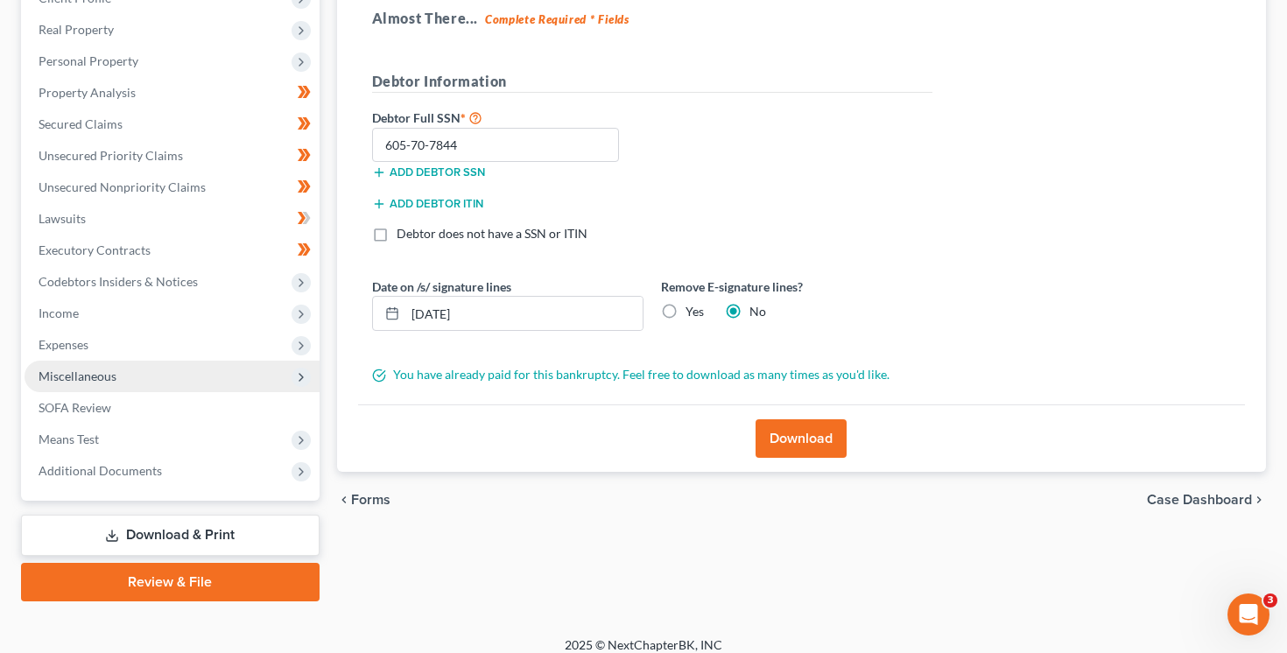
click at [786, 428] on button "Download" at bounding box center [800, 438] width 91 height 39
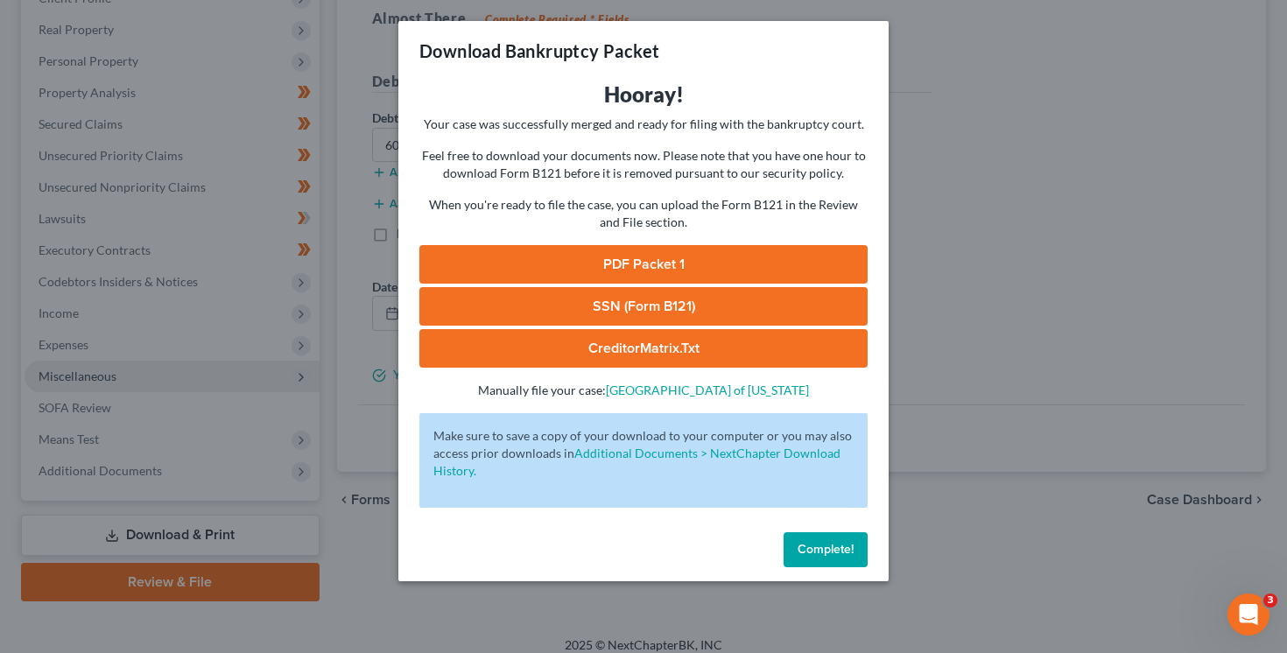
click at [643, 270] on link "PDF Packet 1" at bounding box center [643, 264] width 448 height 39
